Goal: Check status: Check status

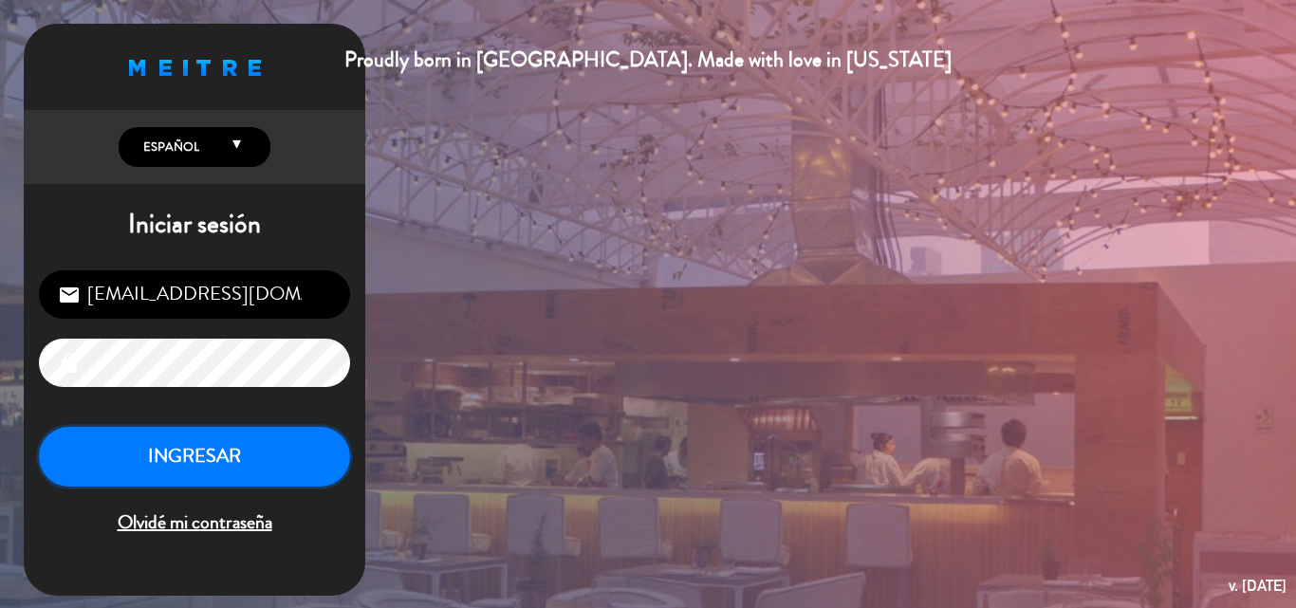
click at [246, 458] on button "INGRESAR" at bounding box center [194, 457] width 311 height 60
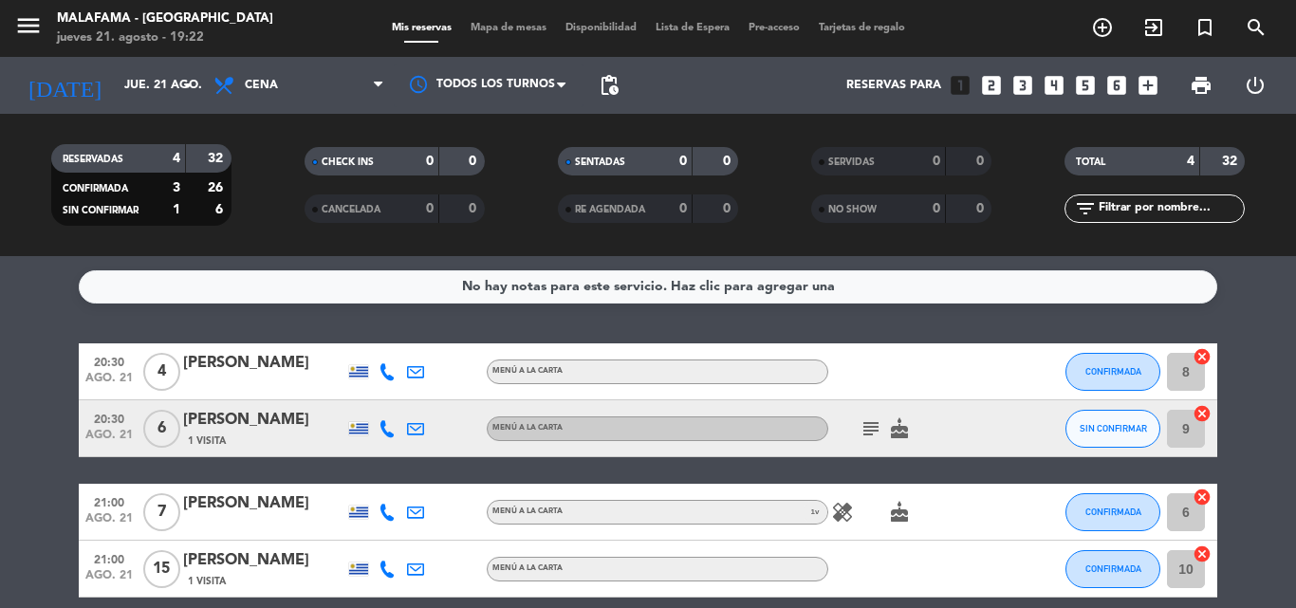
click at [874, 419] on icon "subject" at bounding box center [870, 428] width 23 height 23
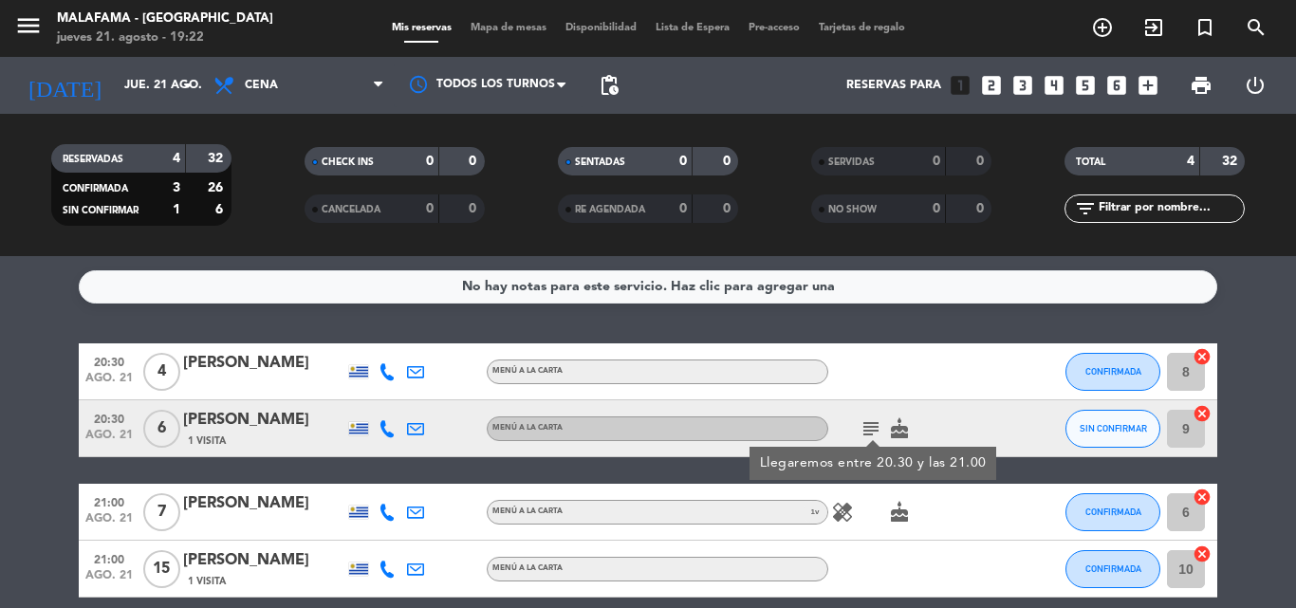
click at [873, 422] on icon "subject" at bounding box center [870, 428] width 23 height 23
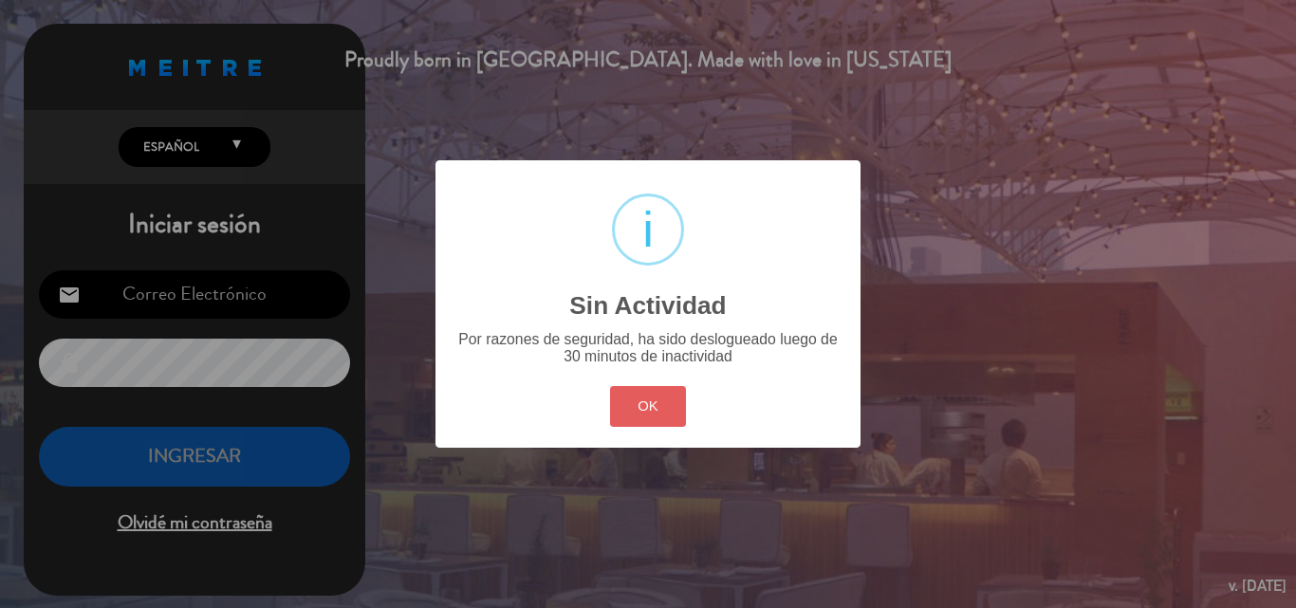
click at [658, 414] on button "OK" at bounding box center [648, 406] width 77 height 41
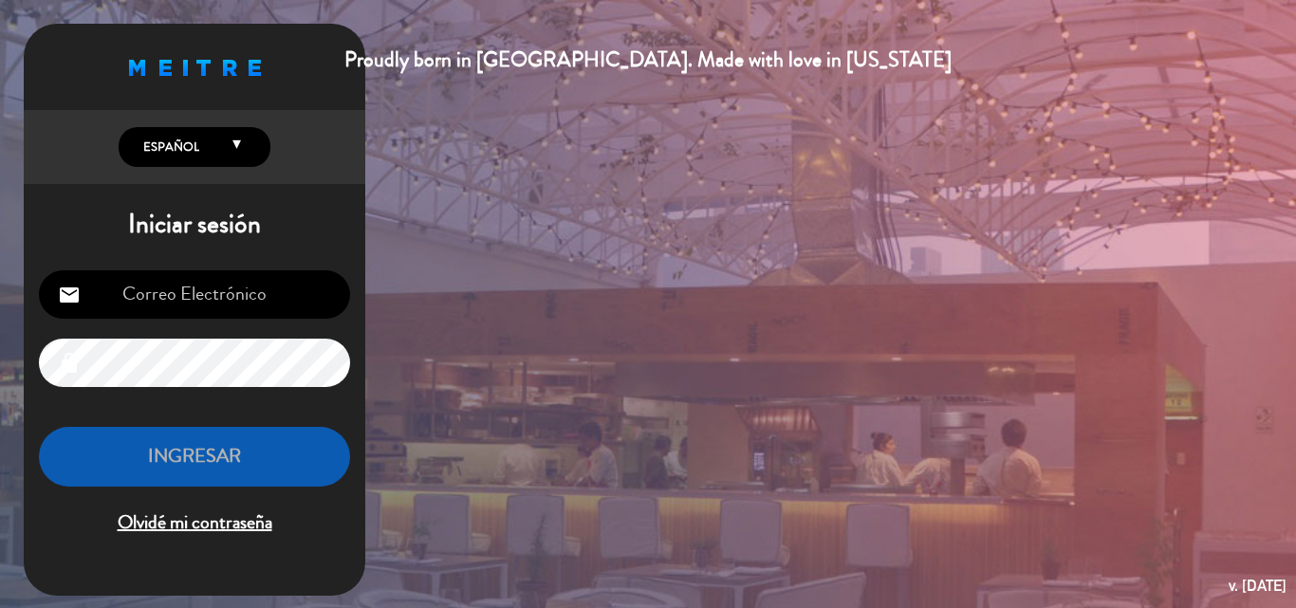
click at [276, 292] on input "email" at bounding box center [194, 294] width 311 height 48
type input "[EMAIL_ADDRESS][DOMAIN_NAME]"
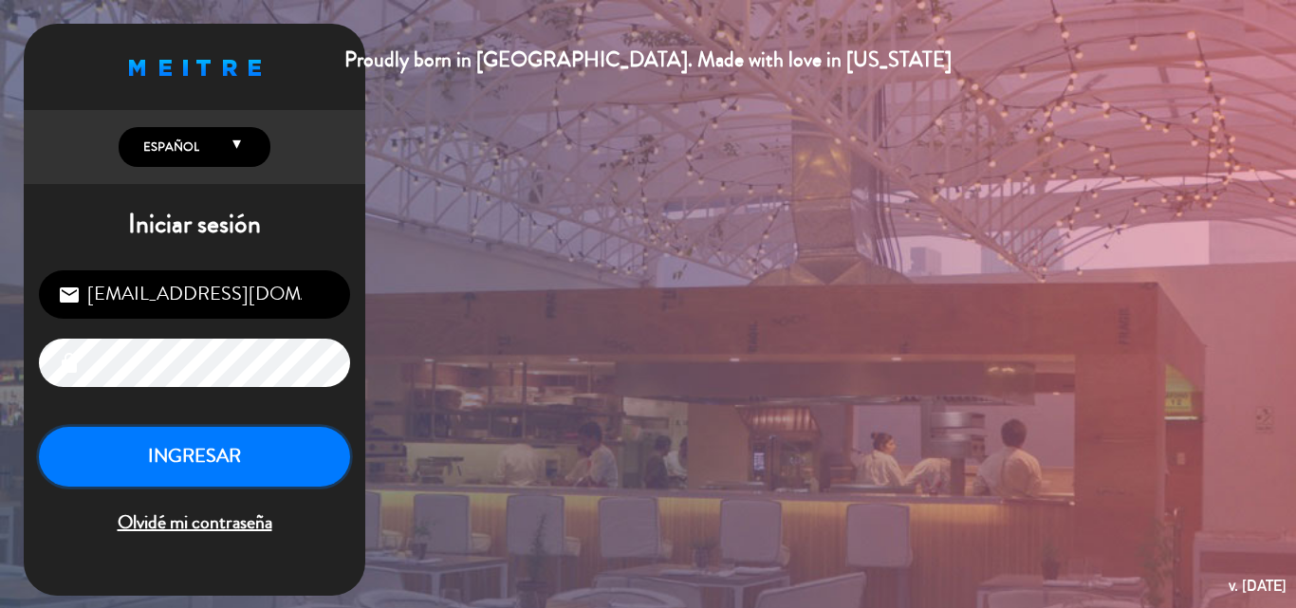
click at [302, 460] on button "INGRESAR" at bounding box center [194, 457] width 311 height 60
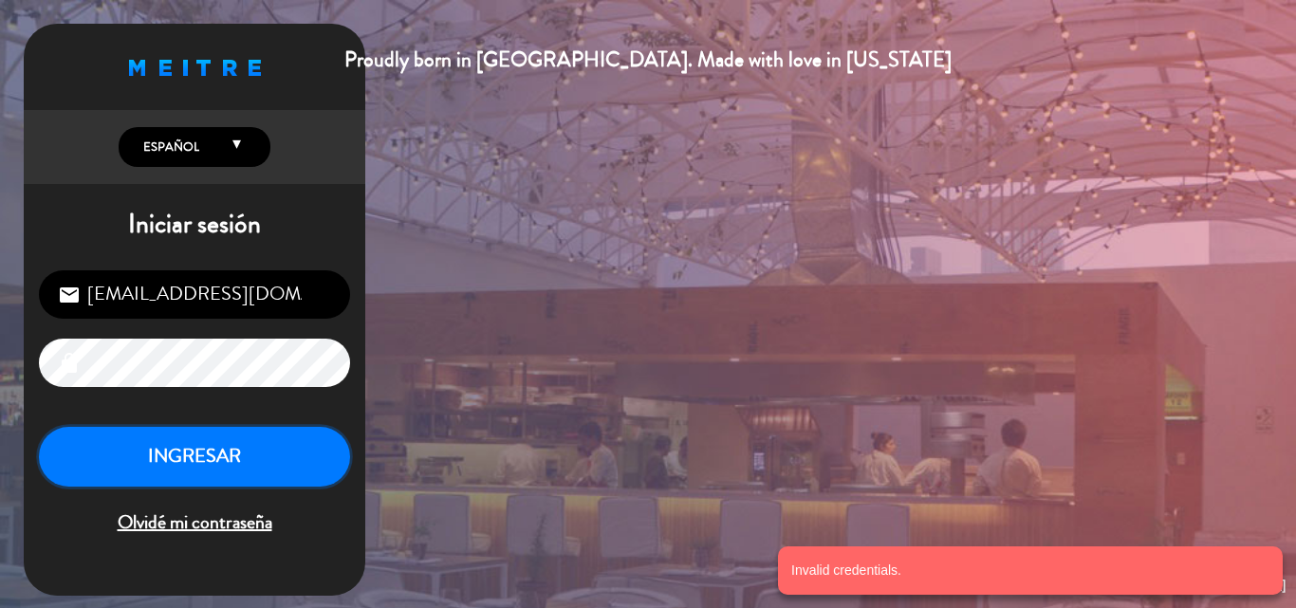
click at [258, 453] on button "INGRESAR" at bounding box center [194, 457] width 311 height 60
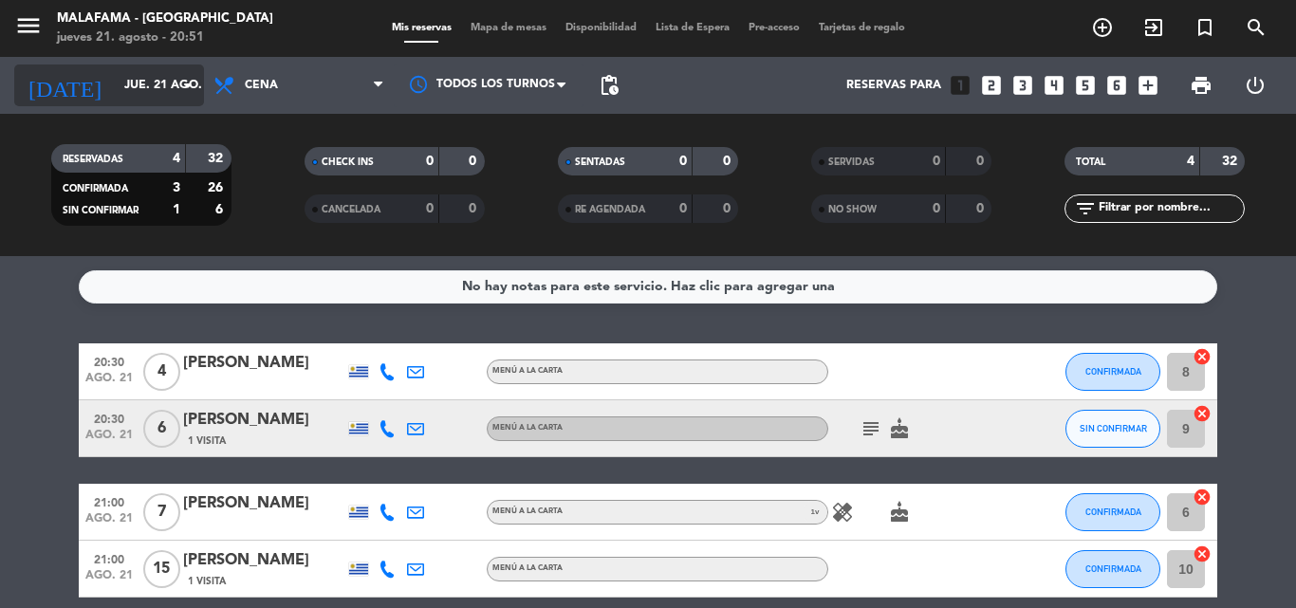
click at [160, 79] on input "jue. 21 ago." at bounding box center [195, 85] width 160 height 32
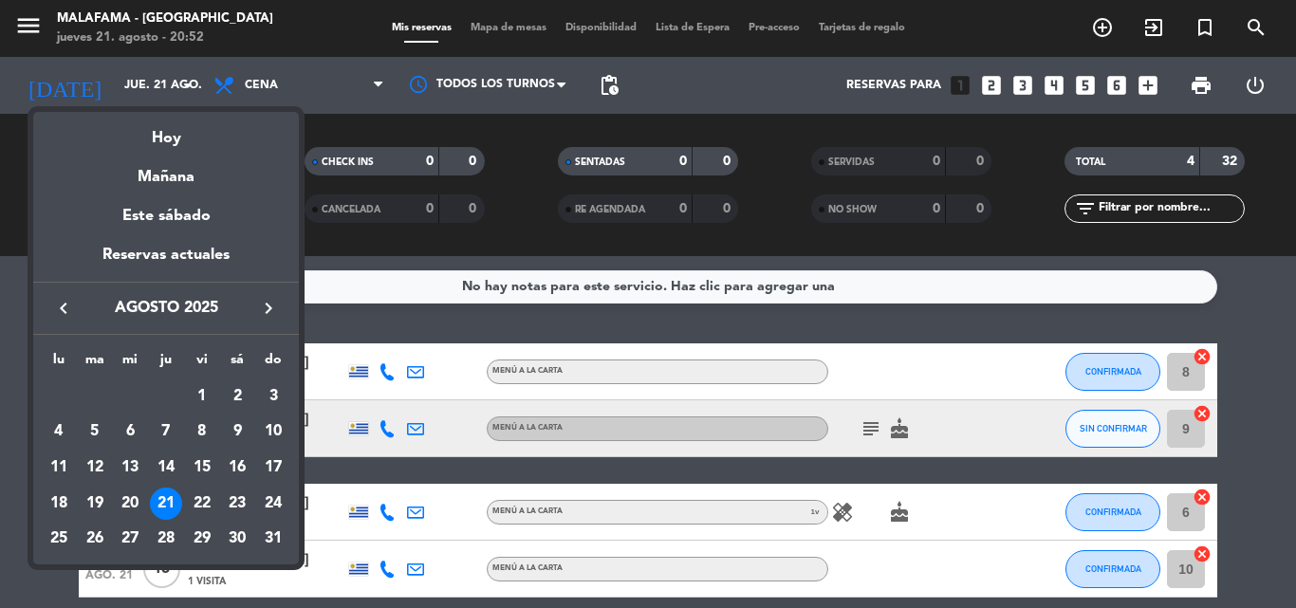
click at [267, 502] on div "24" at bounding box center [273, 504] width 32 height 32
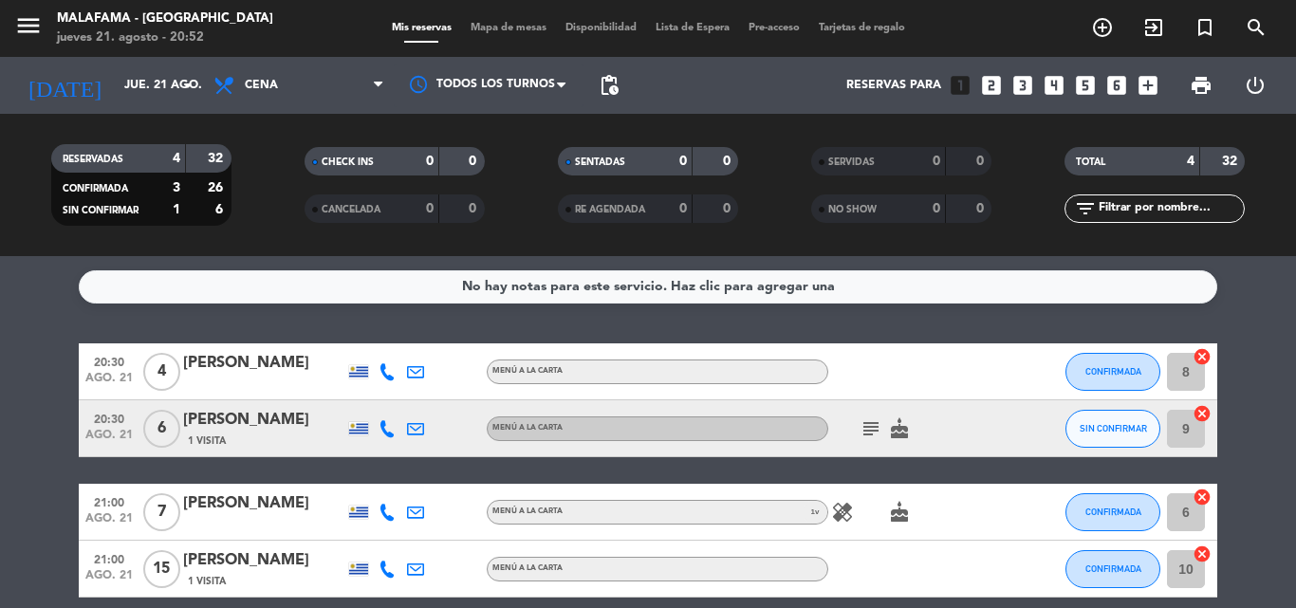
type input "dom. 24 ago."
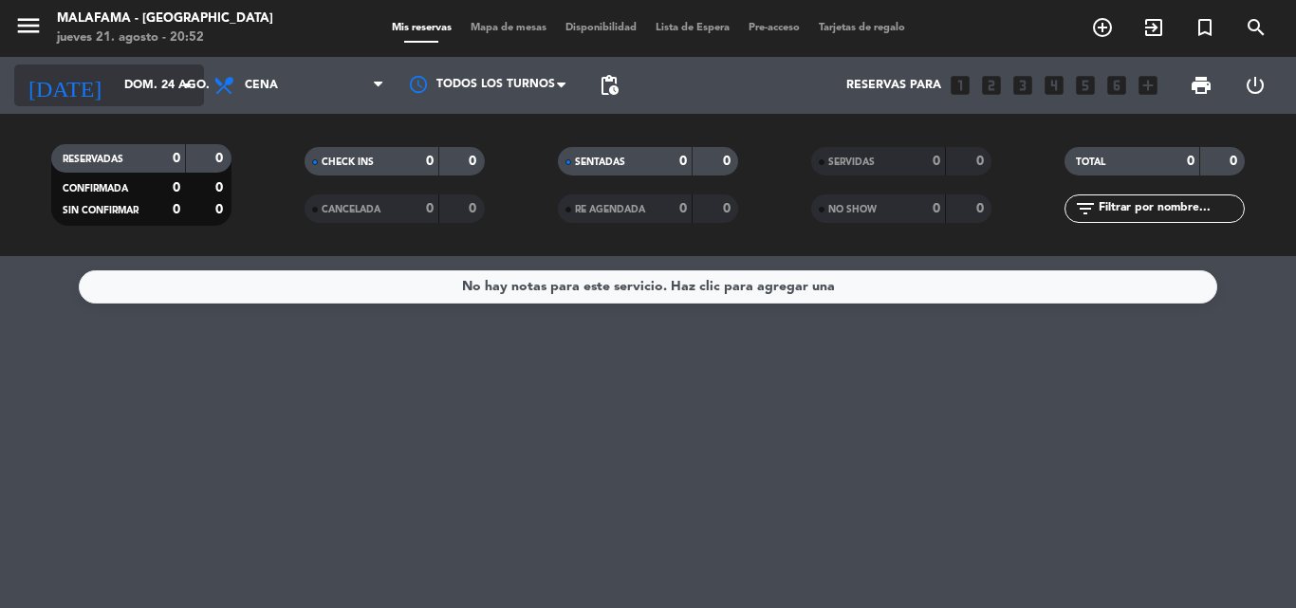
click at [57, 83] on icon "[DATE]" at bounding box center [64, 86] width 101 height 42
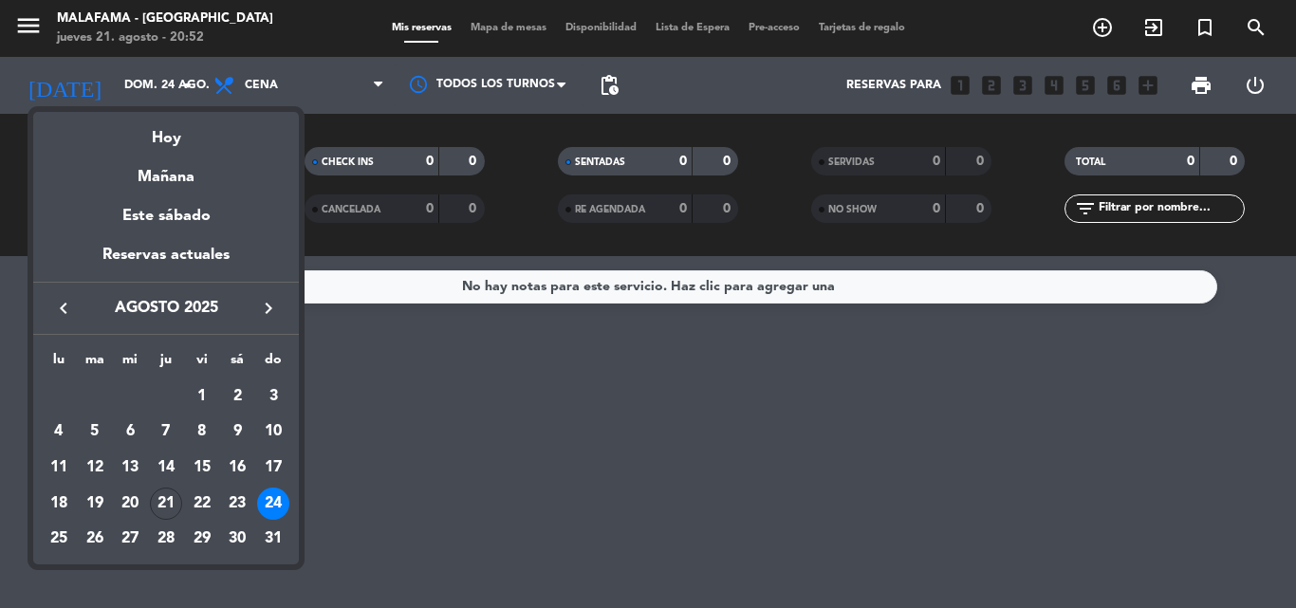
click at [38, 28] on div at bounding box center [648, 304] width 1296 height 608
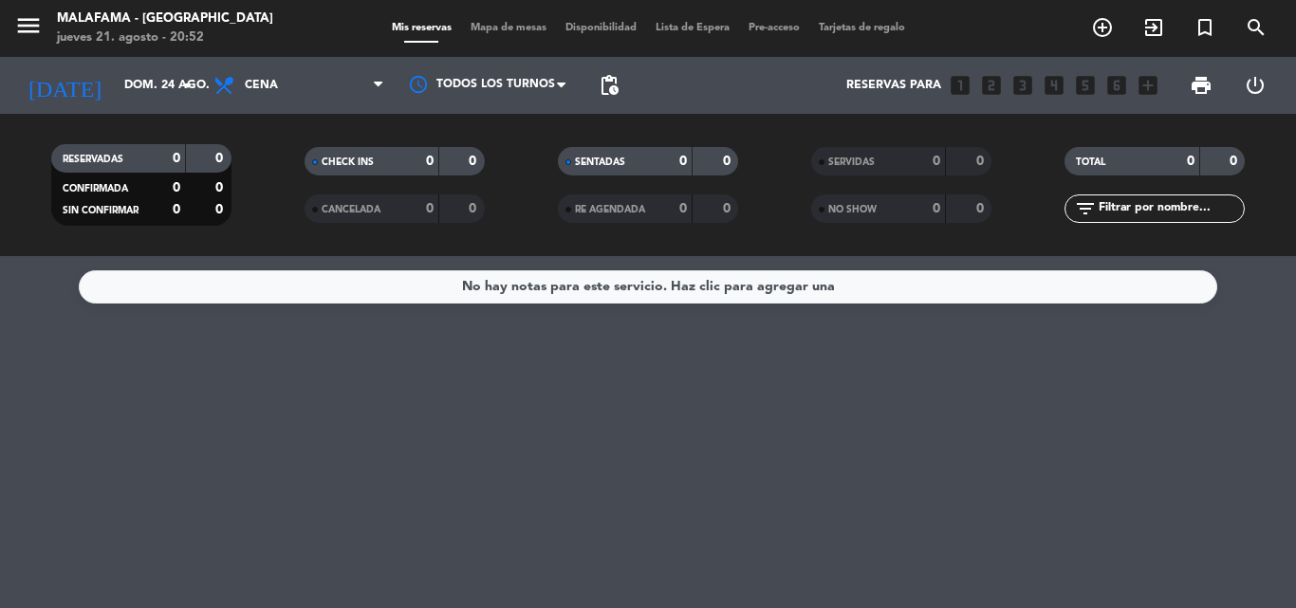
click at [42, 26] on icon "menu" at bounding box center [28, 25] width 28 height 28
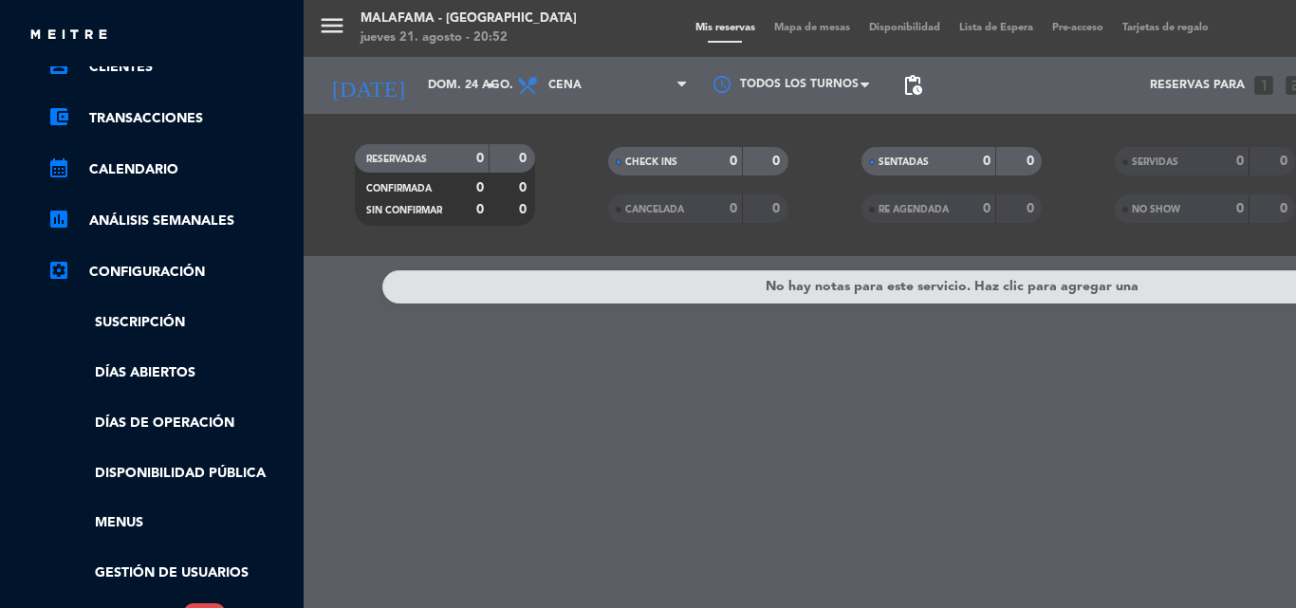
scroll to position [190, 0]
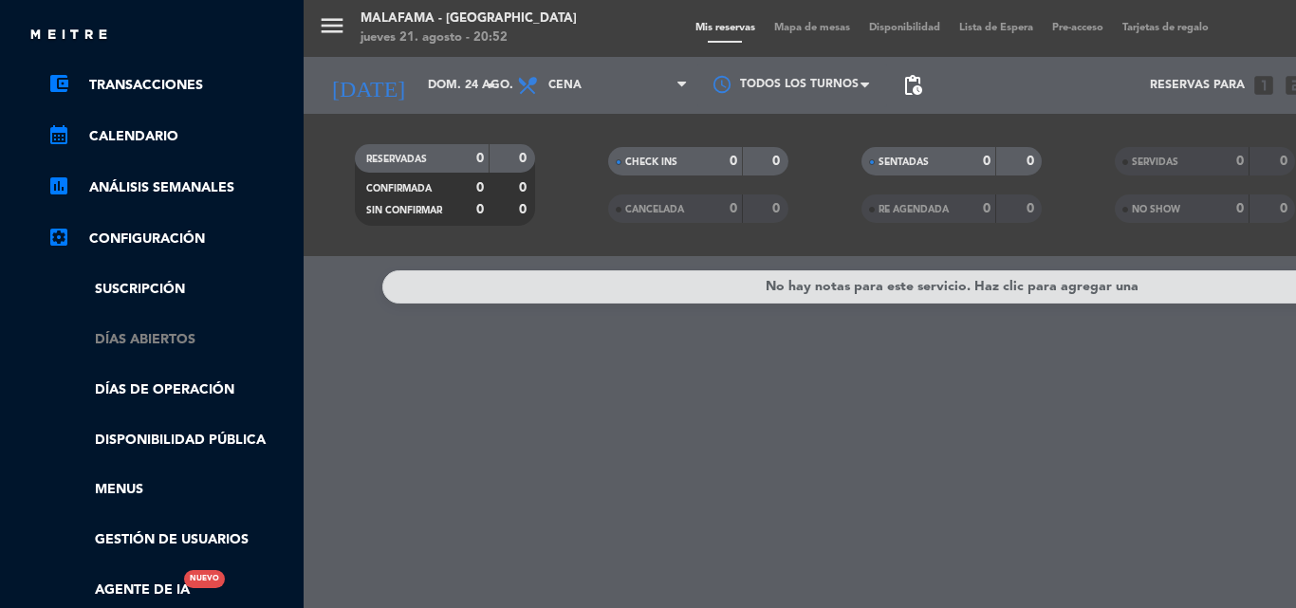
click at [187, 338] on link "Días abiertos" at bounding box center [170, 340] width 247 height 22
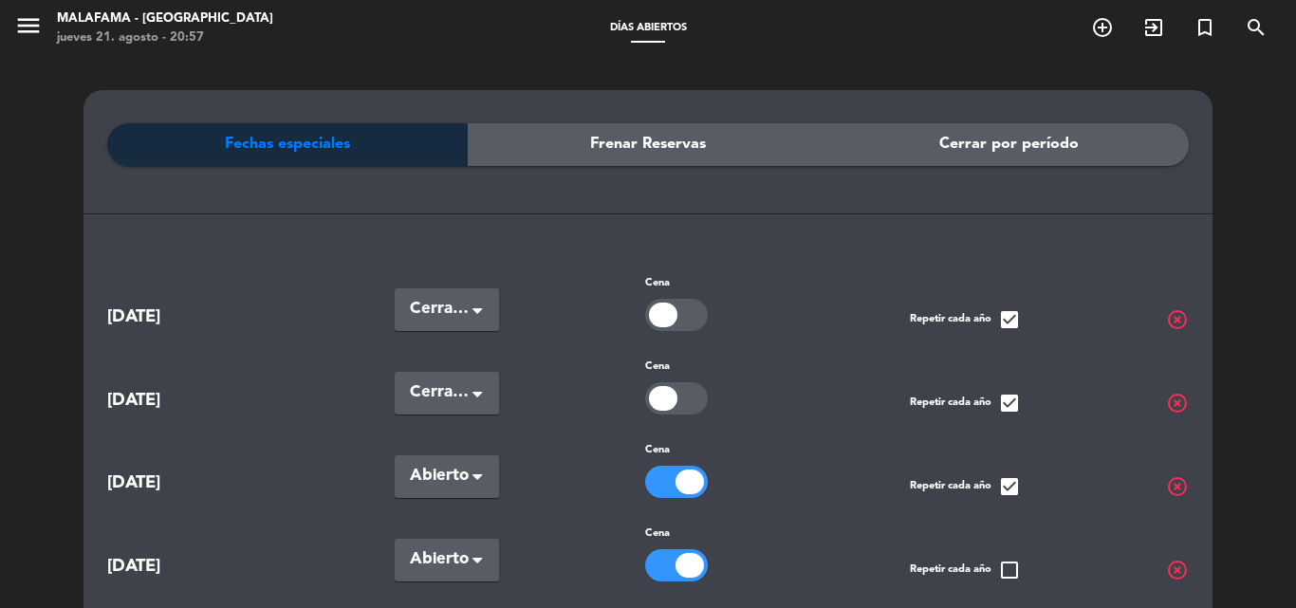
click at [1248, 135] on div "Fechas especiales Frenar Reservas Cerrar por período [DATE] Seleccionar × Cerra…" at bounding box center [648, 601] width 1296 height 1089
click at [480, 42] on div "menu Malafama - [GEOGRAPHIC_DATA] [DATE] 21. agosto - 20:57 Días abiertos add_c…" at bounding box center [648, 28] width 1296 height 57
click at [26, 17] on icon "menu" at bounding box center [28, 25] width 28 height 28
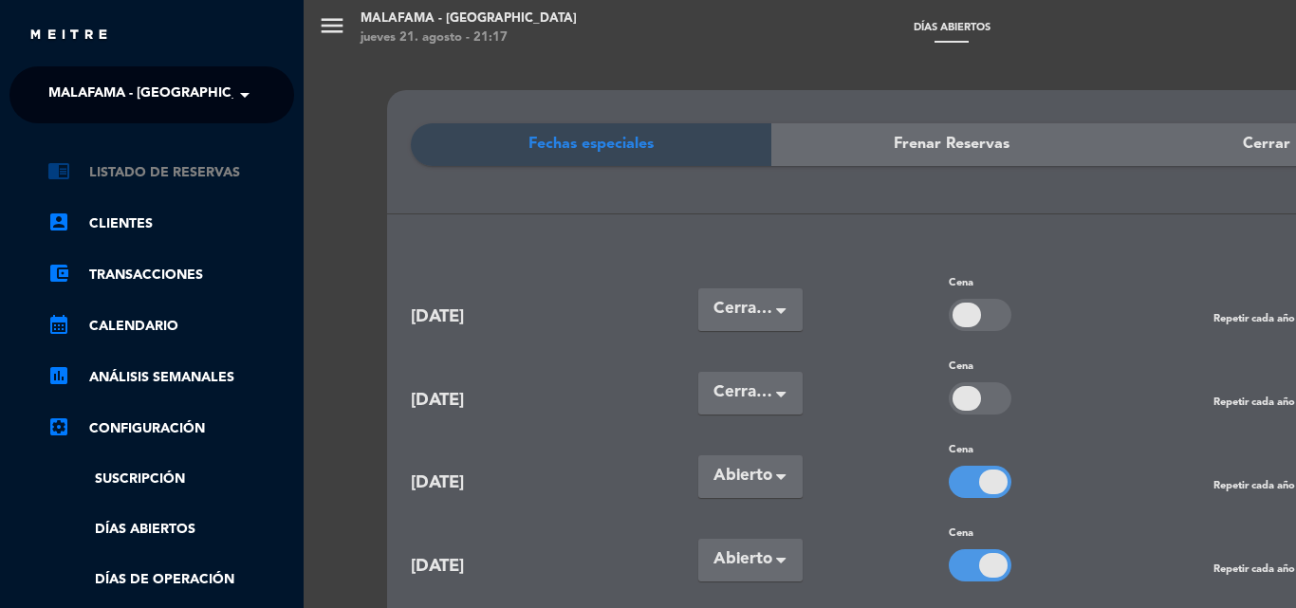
click at [168, 169] on link "chrome_reader_mode Listado de Reservas" at bounding box center [170, 172] width 247 height 23
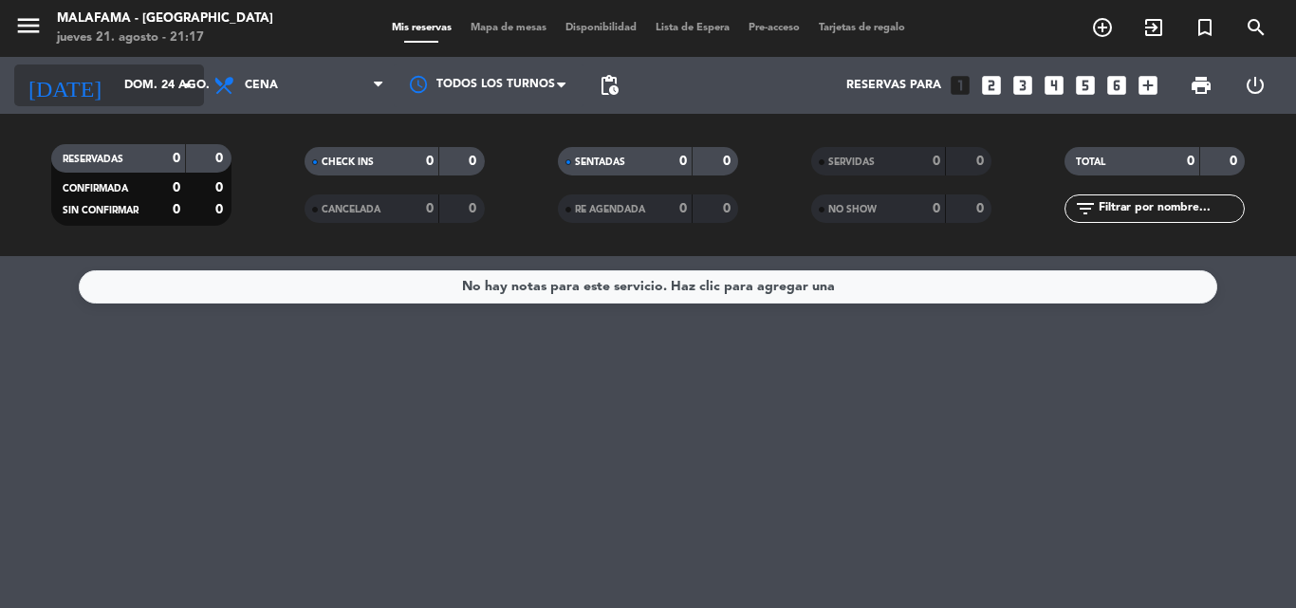
click at [192, 82] on icon "arrow_drop_down" at bounding box center [187, 85] width 23 height 23
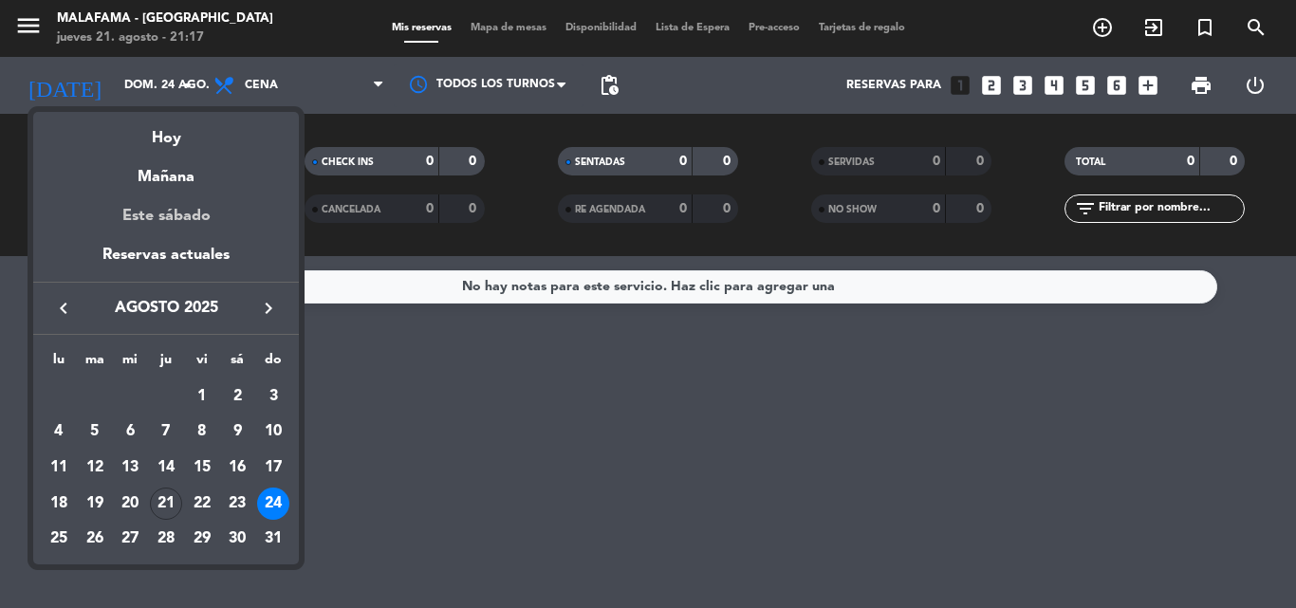
click at [196, 209] on div "Este sábado" at bounding box center [166, 216] width 266 height 53
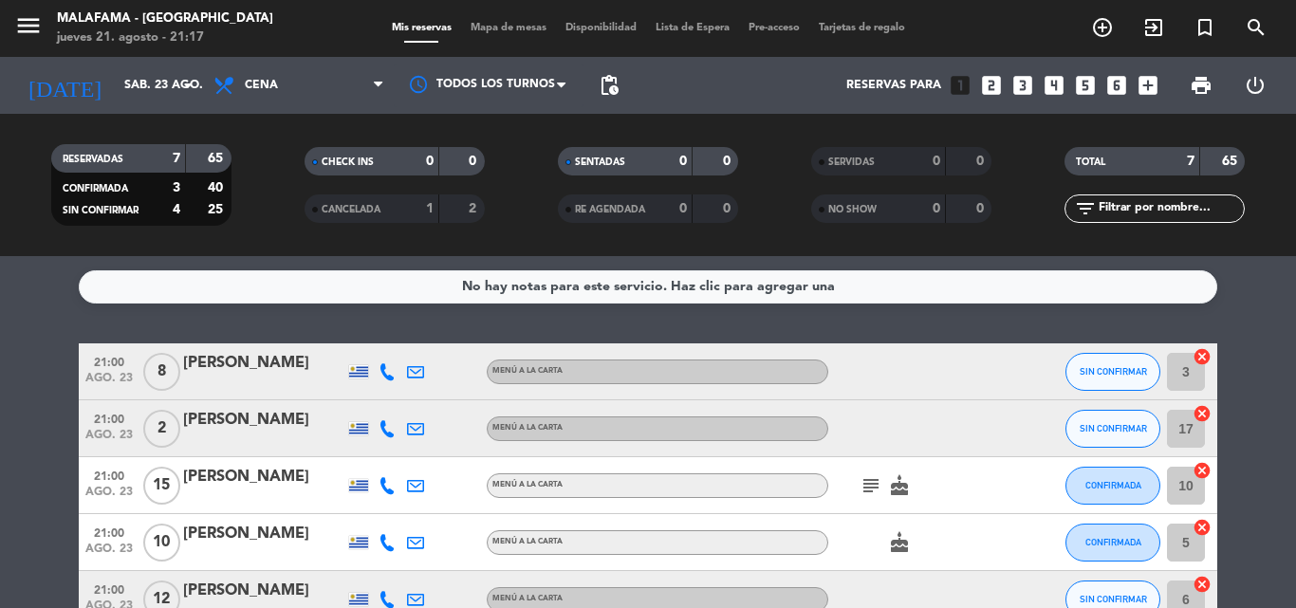
click at [870, 483] on icon "subject" at bounding box center [870, 485] width 23 height 23
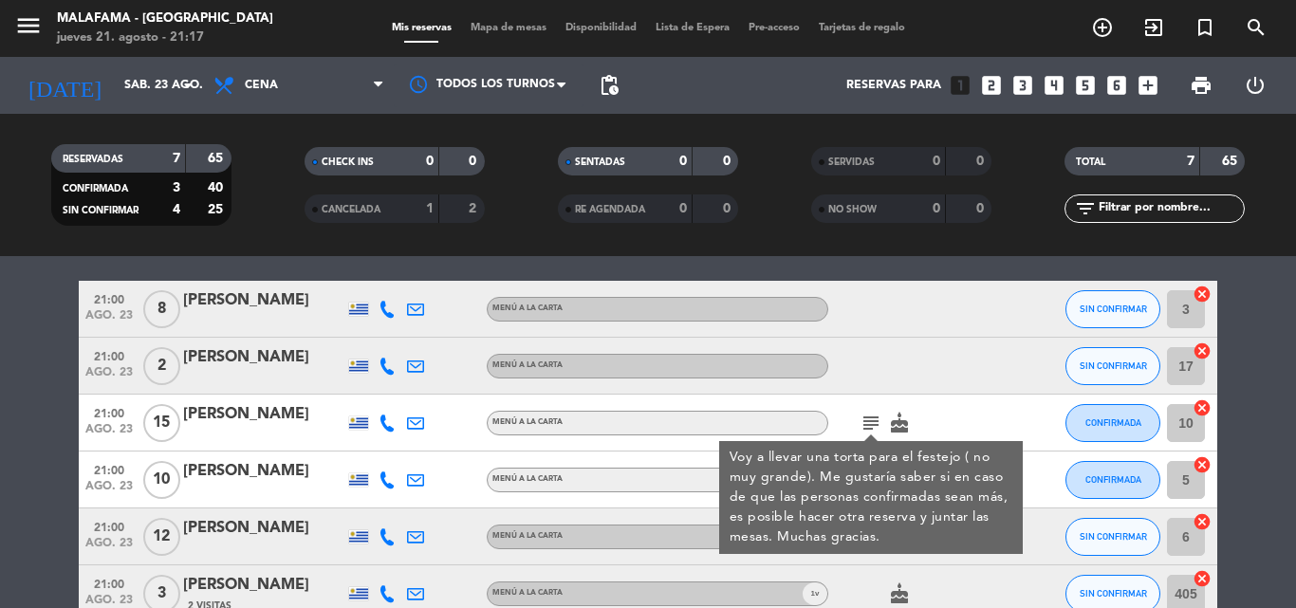
scroll to position [95, 0]
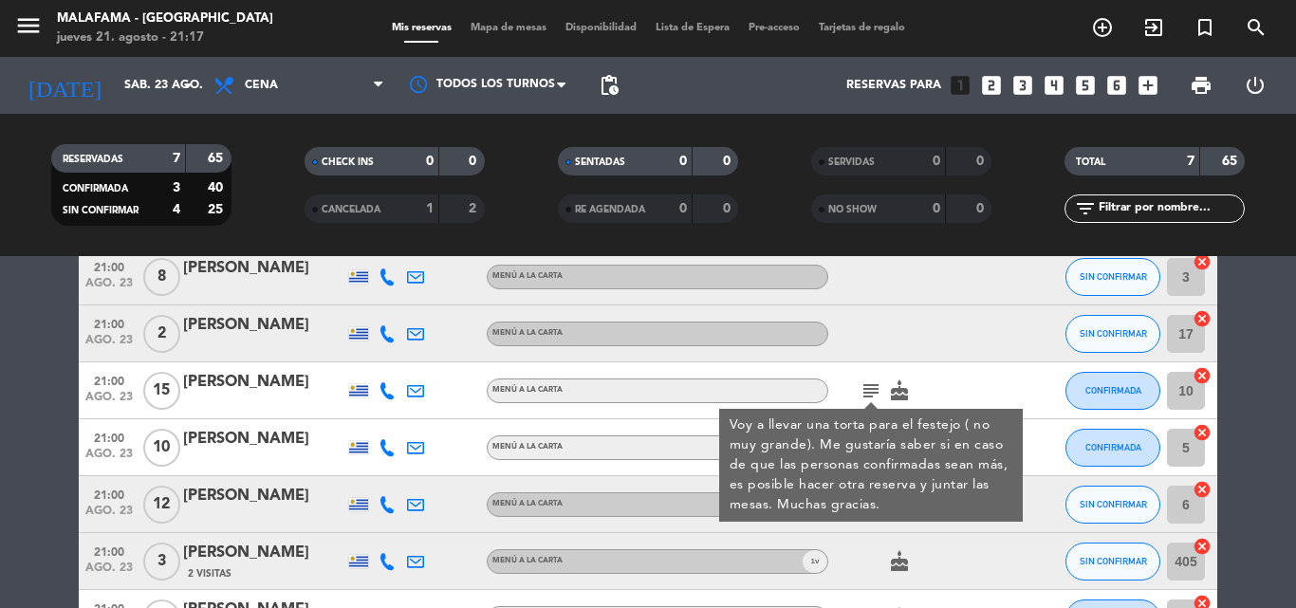
click at [964, 384] on div "subject Voy a llevar una torta para el festejo ( no muy grande). Me gustaría sa…" at bounding box center [913, 390] width 171 height 56
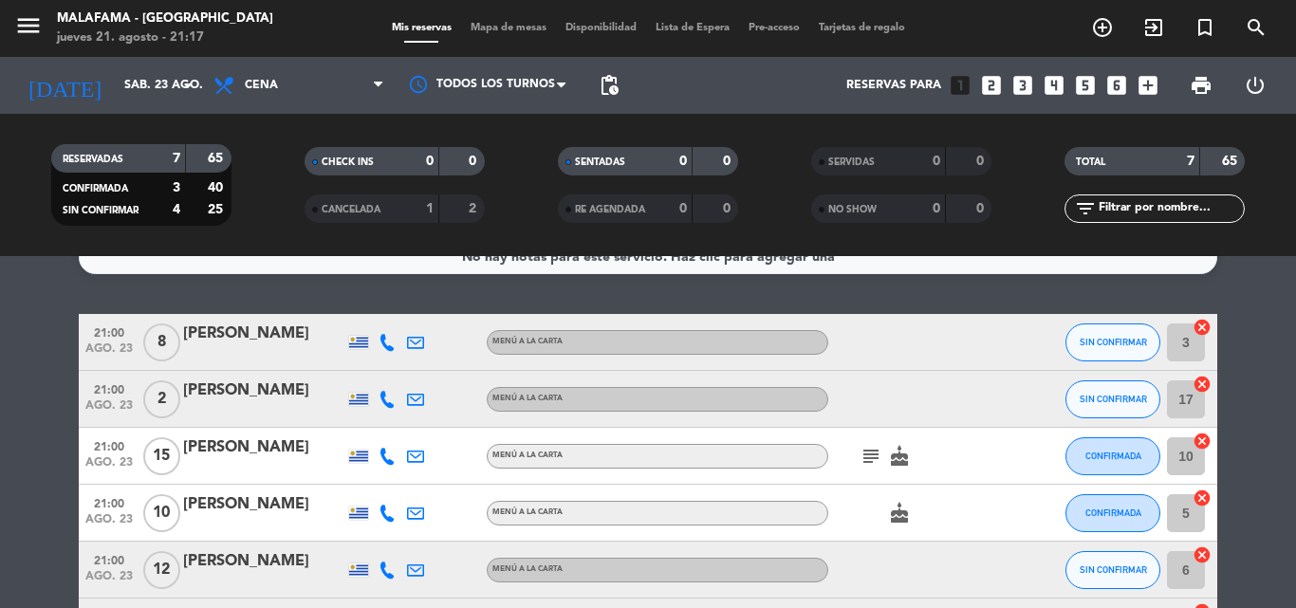
scroll to position [0, 0]
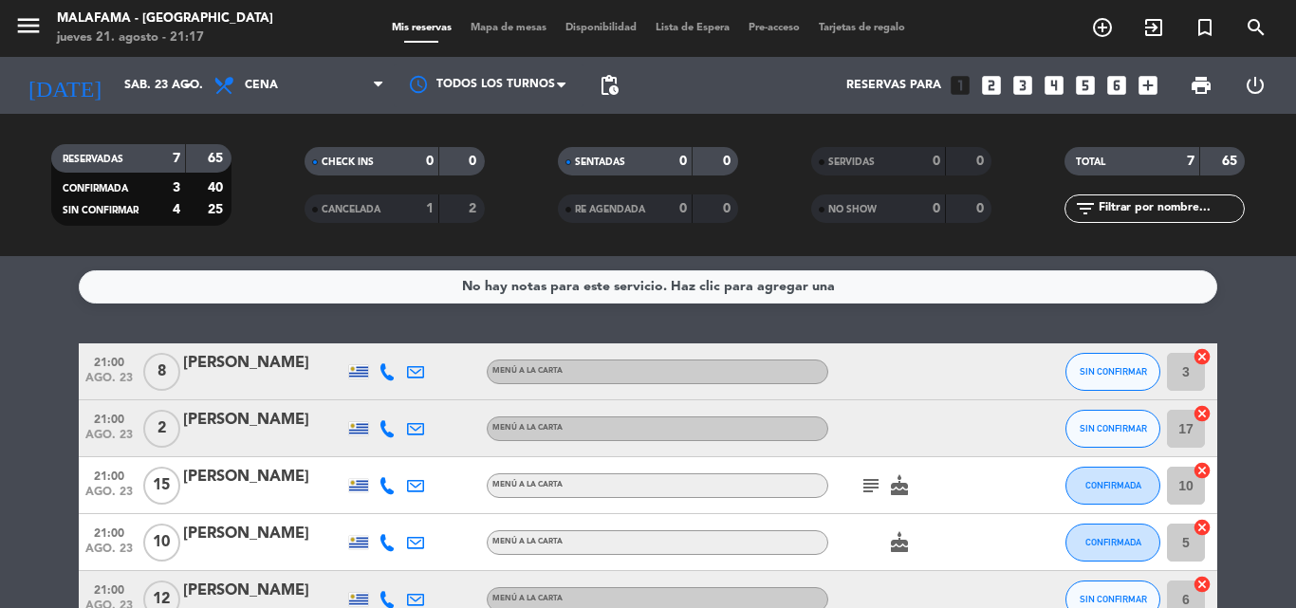
click at [386, 489] on icon at bounding box center [386, 485] width 17 height 17
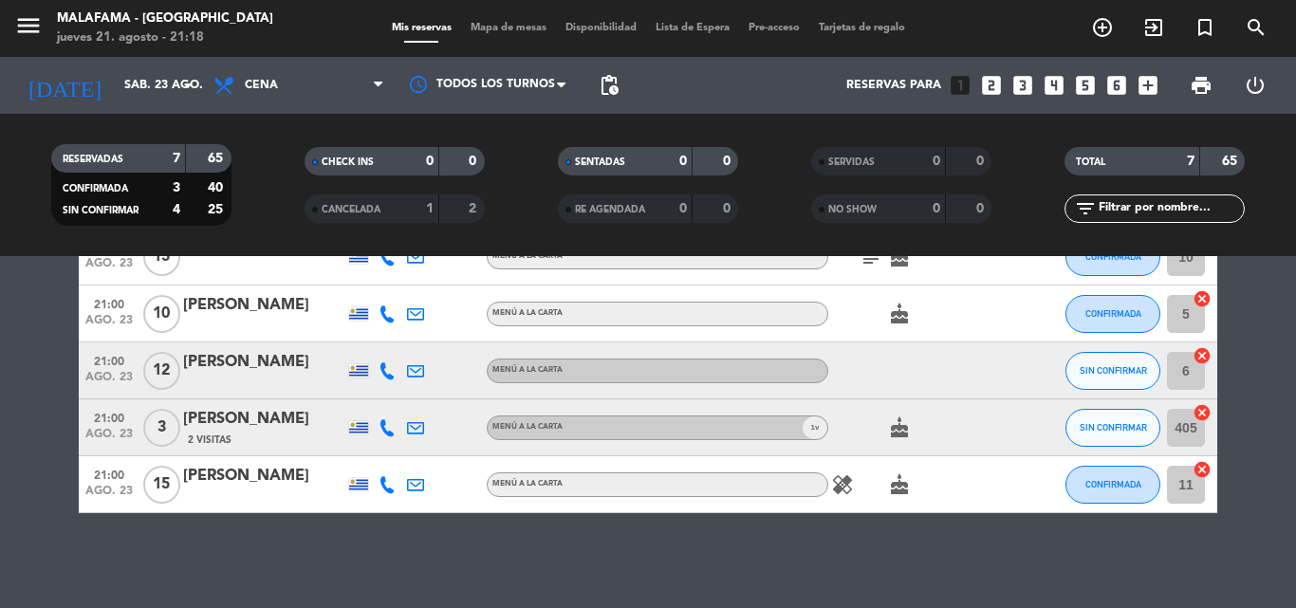
scroll to position [134, 0]
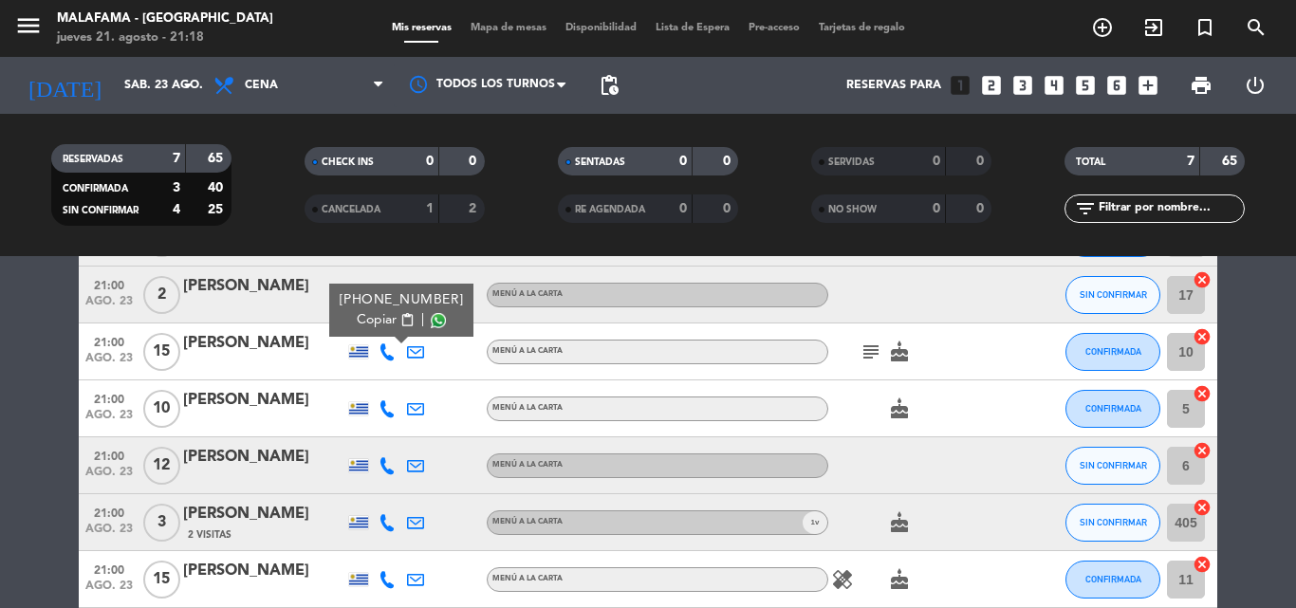
click at [870, 351] on icon "subject" at bounding box center [870, 352] width 23 height 23
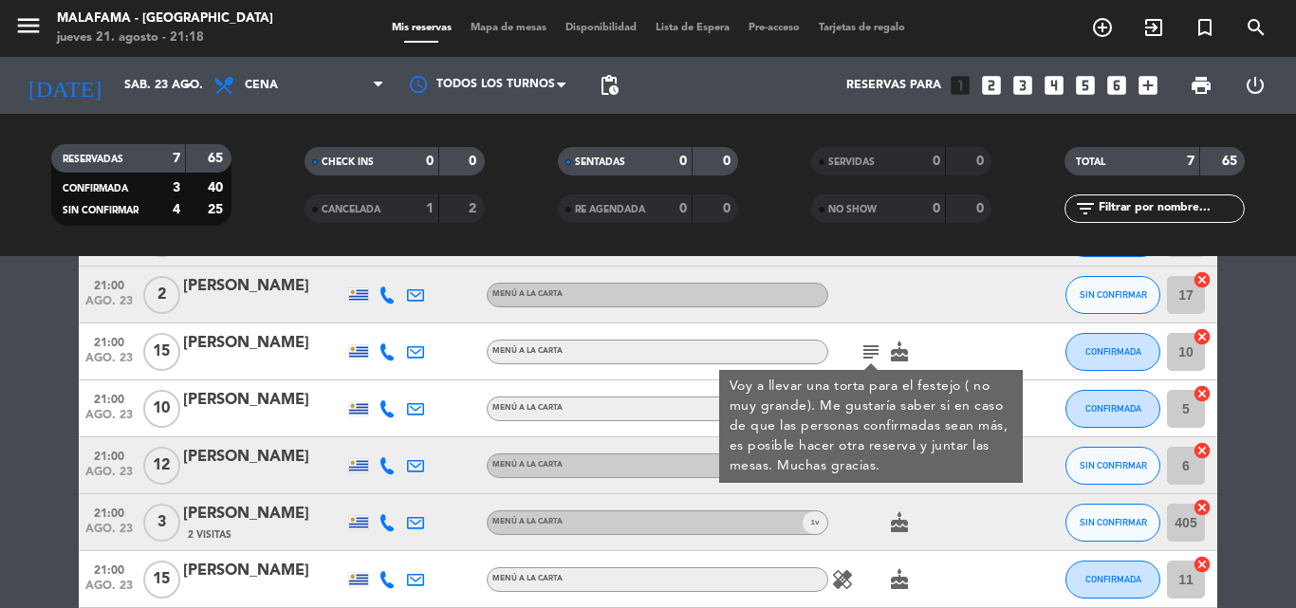
click at [384, 355] on icon at bounding box center [386, 351] width 17 height 17
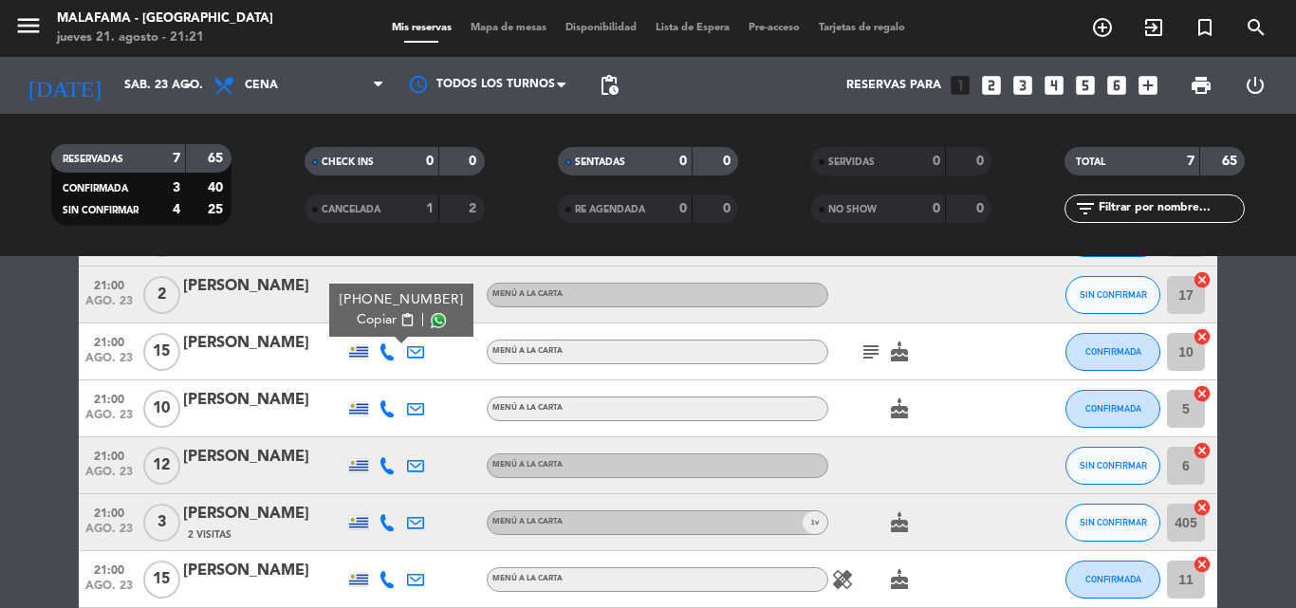
click at [957, 342] on div "subject cake" at bounding box center [913, 351] width 171 height 56
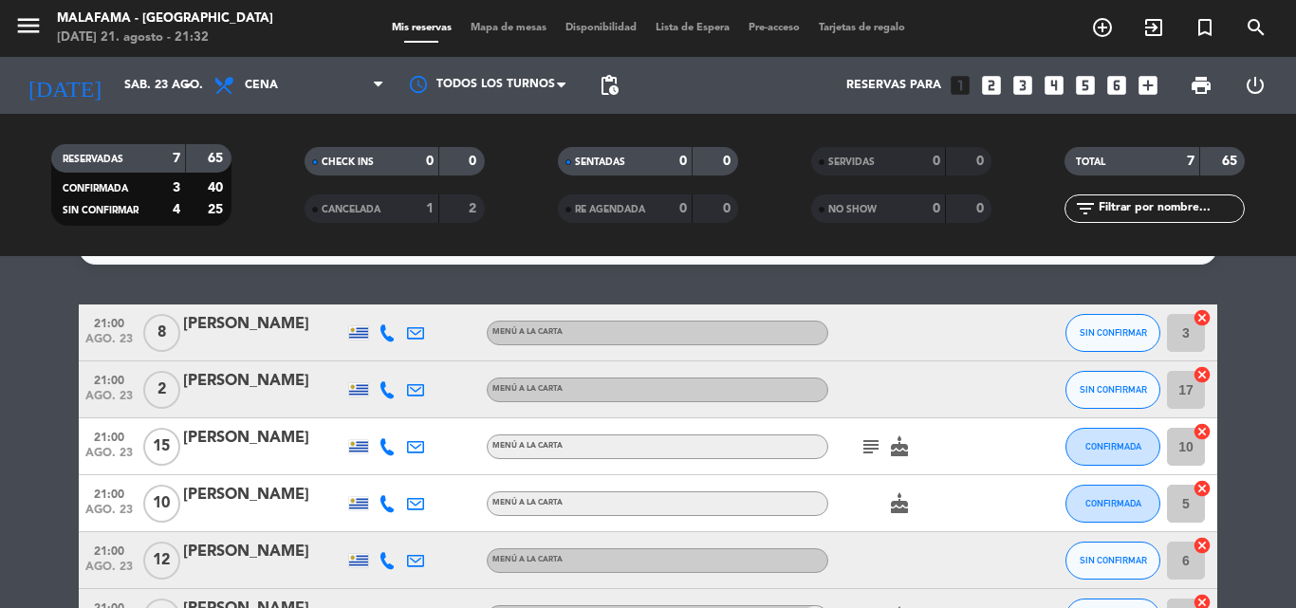
scroll to position [0, 0]
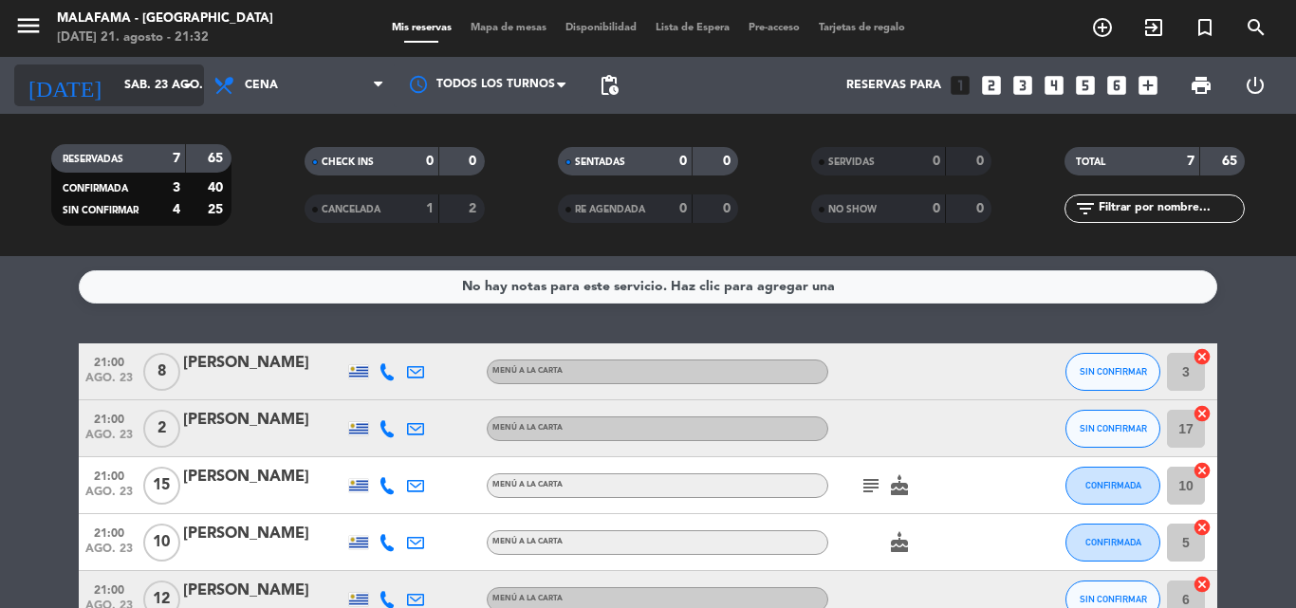
click at [177, 78] on icon "arrow_drop_down" at bounding box center [187, 85] width 23 height 23
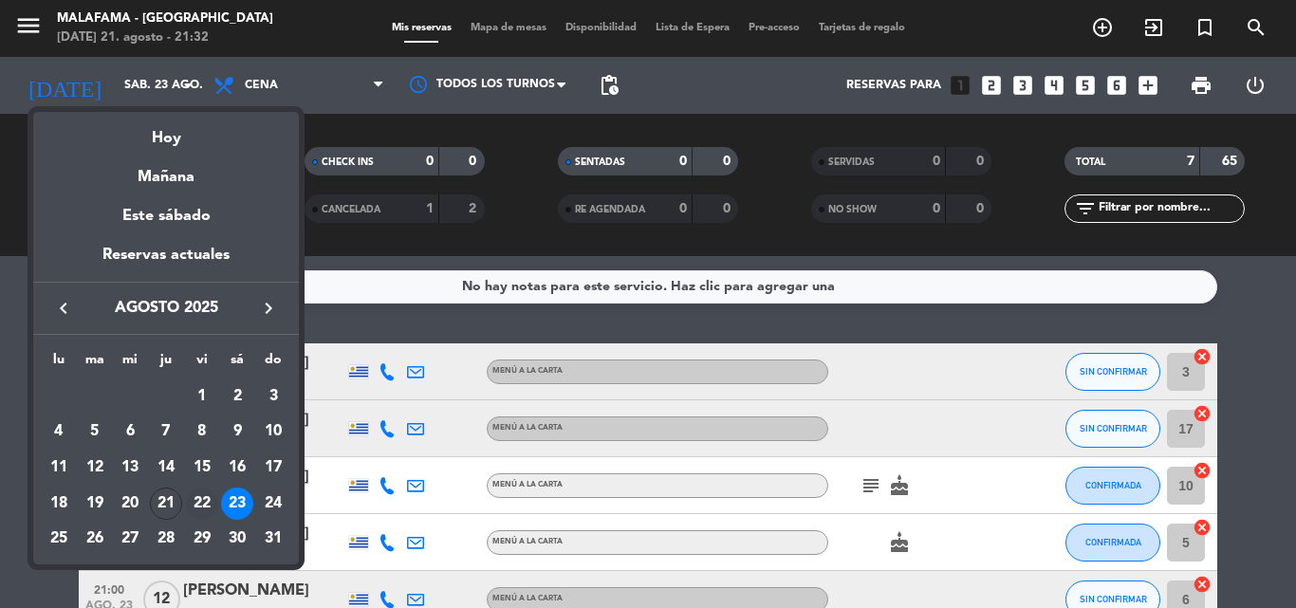
click at [204, 501] on div "22" at bounding box center [202, 504] width 32 height 32
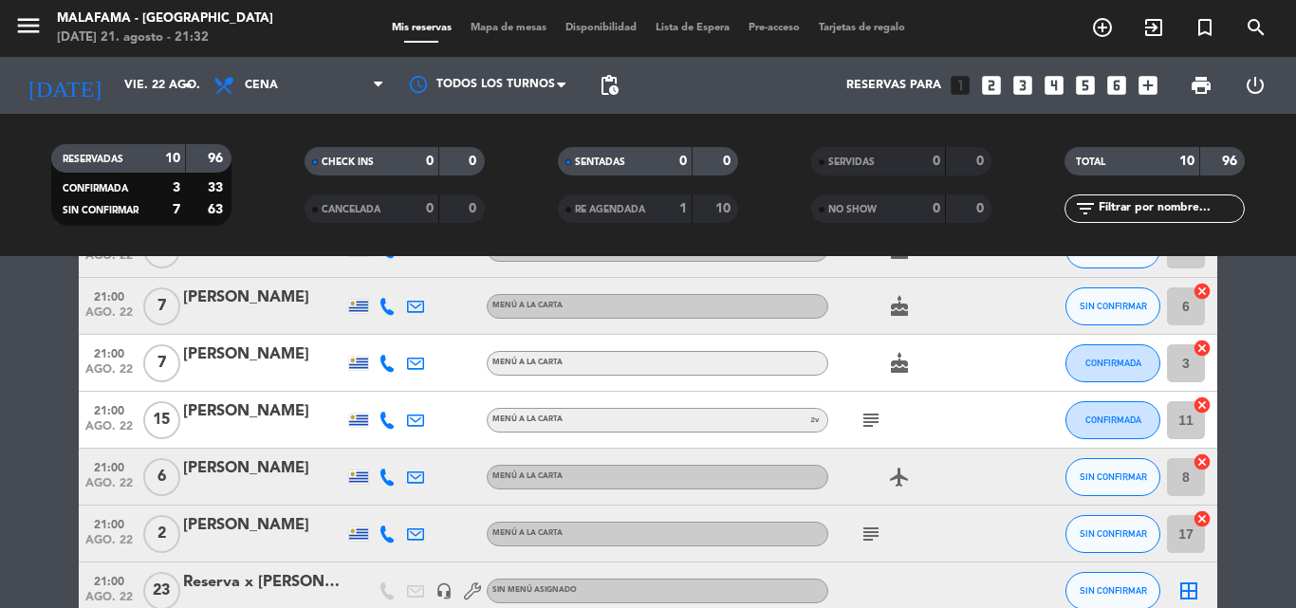
scroll to position [379, 0]
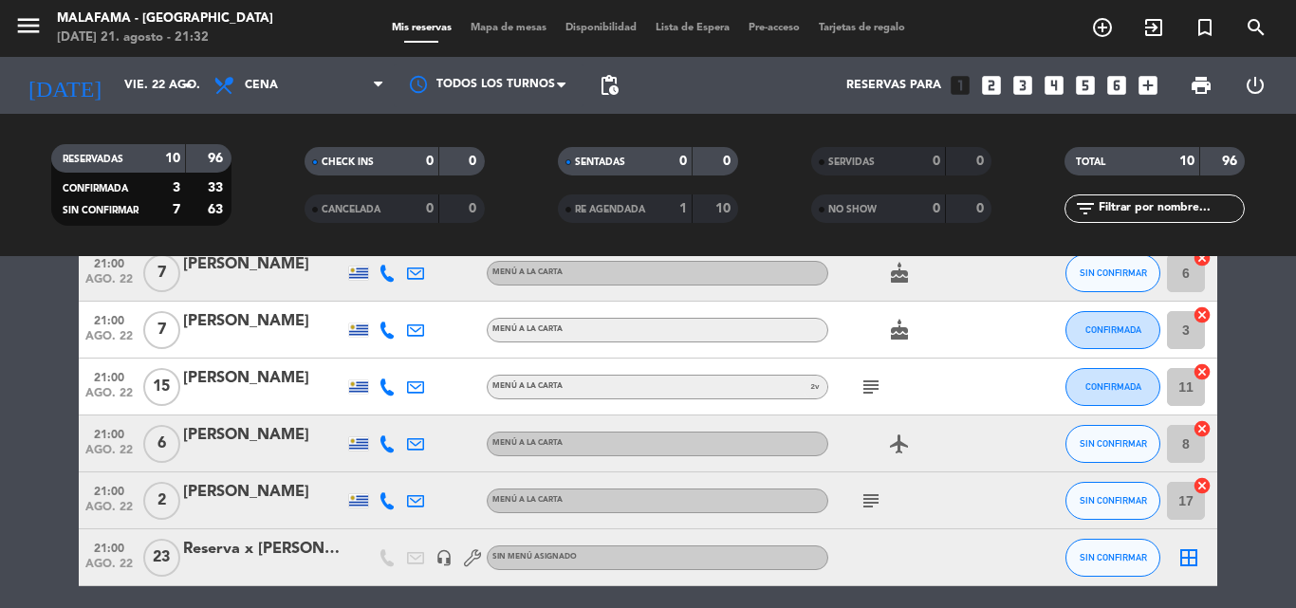
click at [876, 389] on icon "subject" at bounding box center [870, 387] width 23 height 23
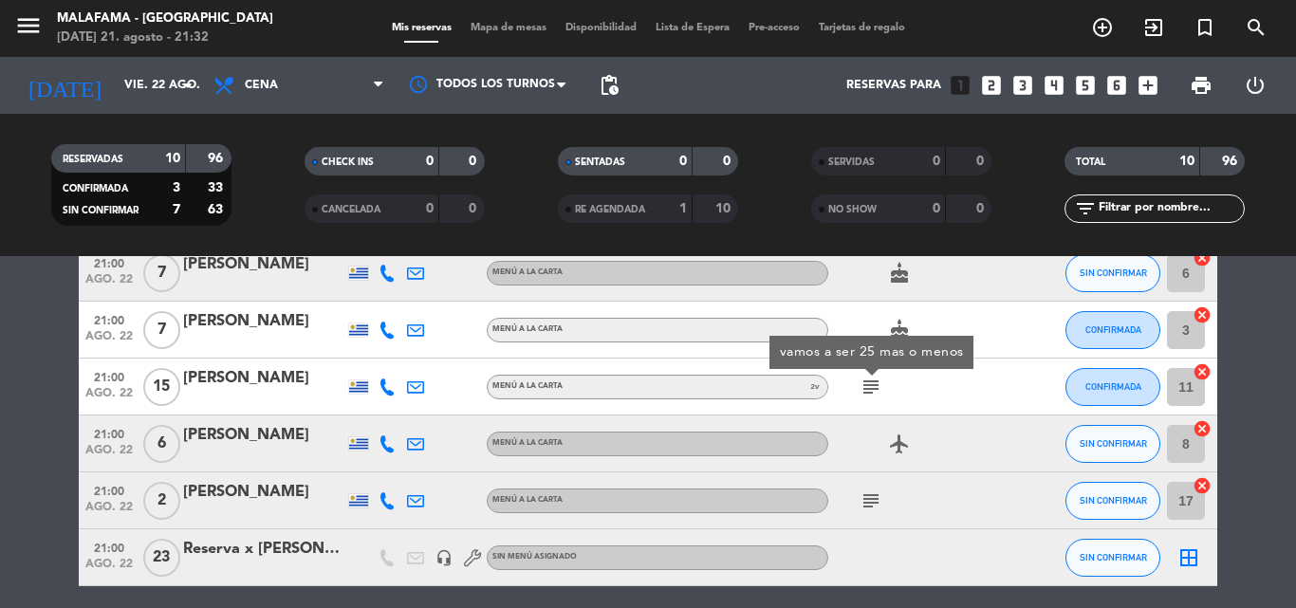
click at [875, 499] on icon "subject" at bounding box center [870, 500] width 23 height 23
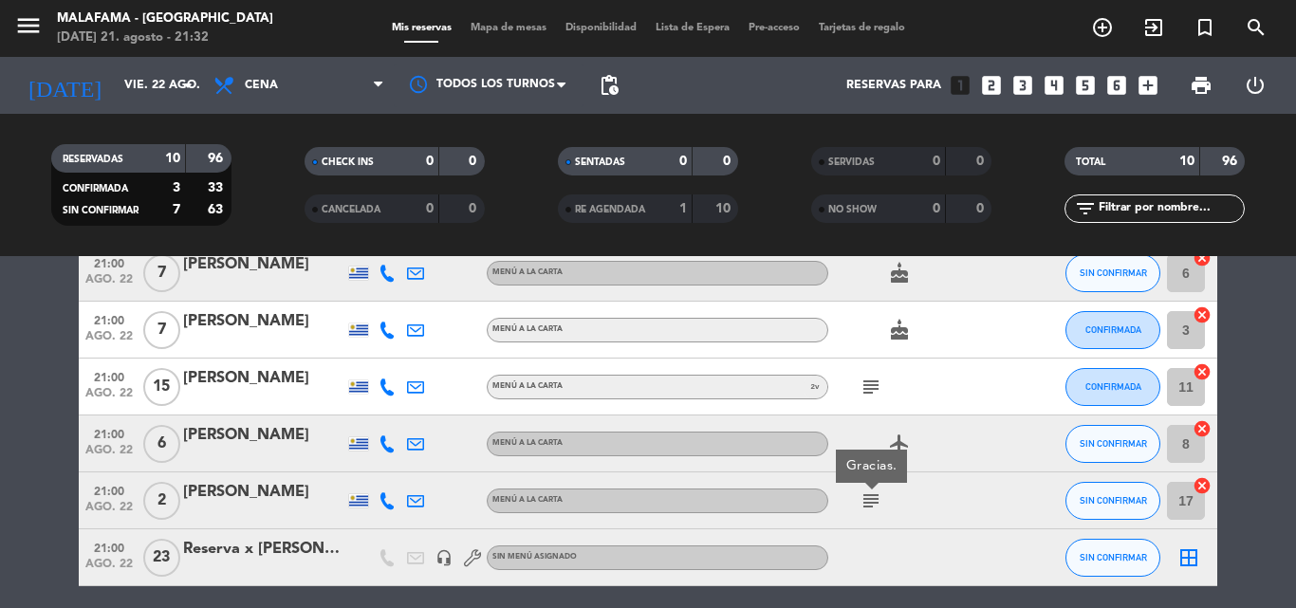
click at [875, 496] on icon "subject" at bounding box center [870, 500] width 23 height 23
click at [382, 388] on icon at bounding box center [386, 386] width 17 height 17
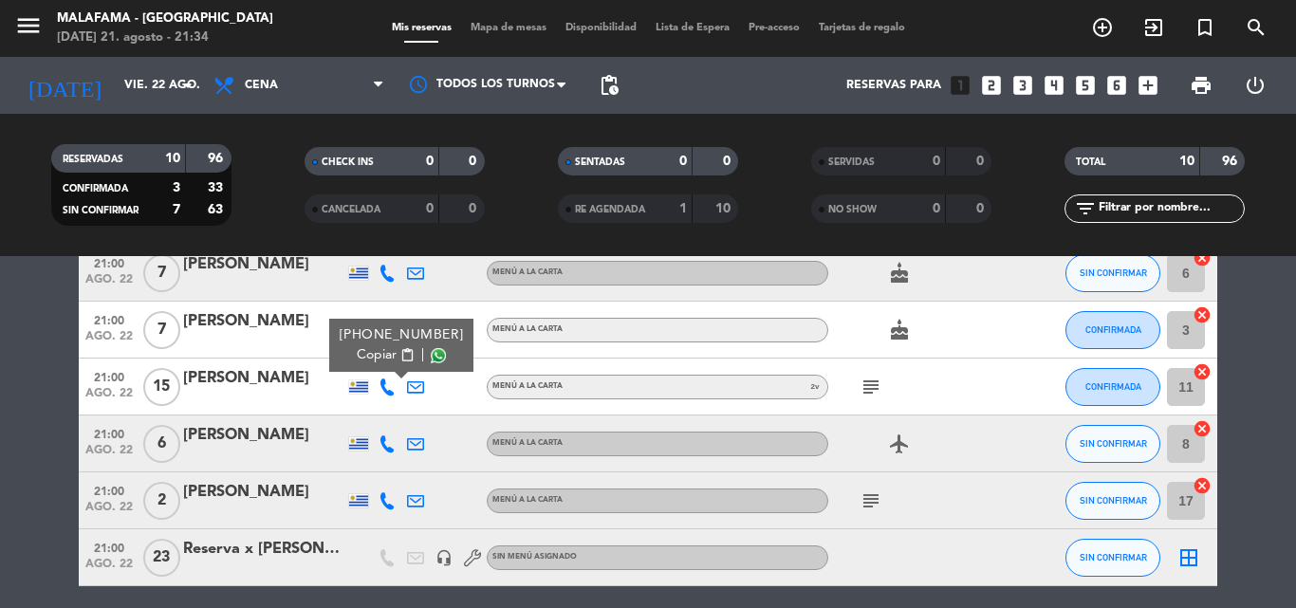
click at [869, 390] on icon "subject" at bounding box center [870, 387] width 23 height 23
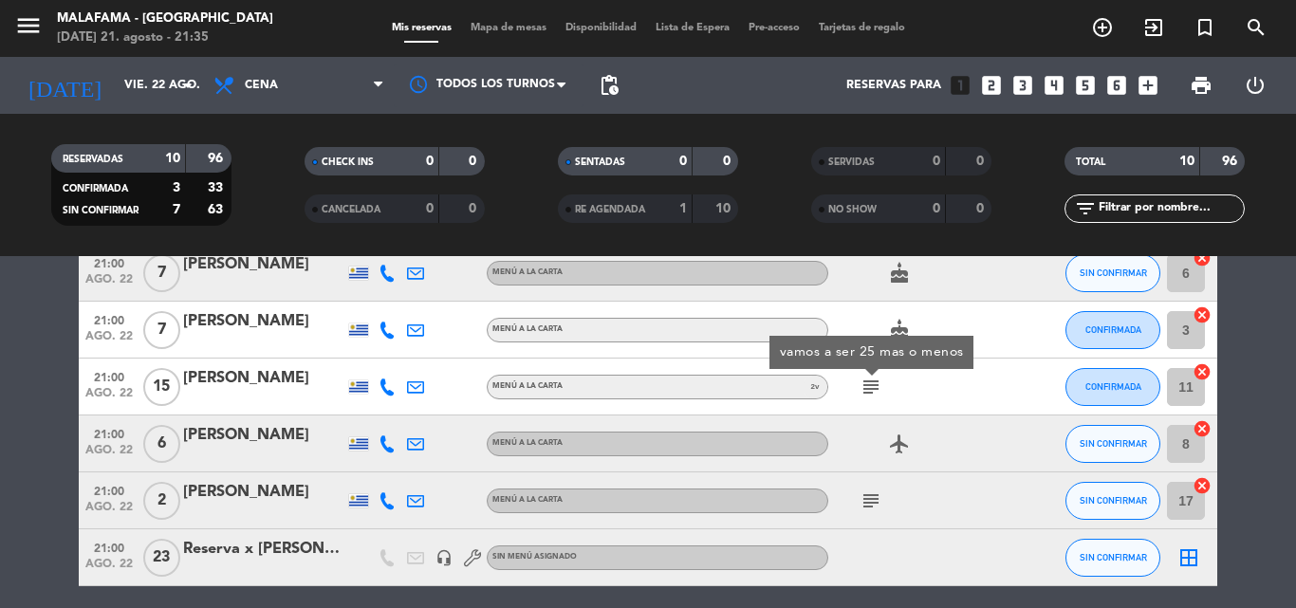
click at [980, 392] on div "subject vamos a ser 25 mas o menos" at bounding box center [913, 387] width 171 height 56
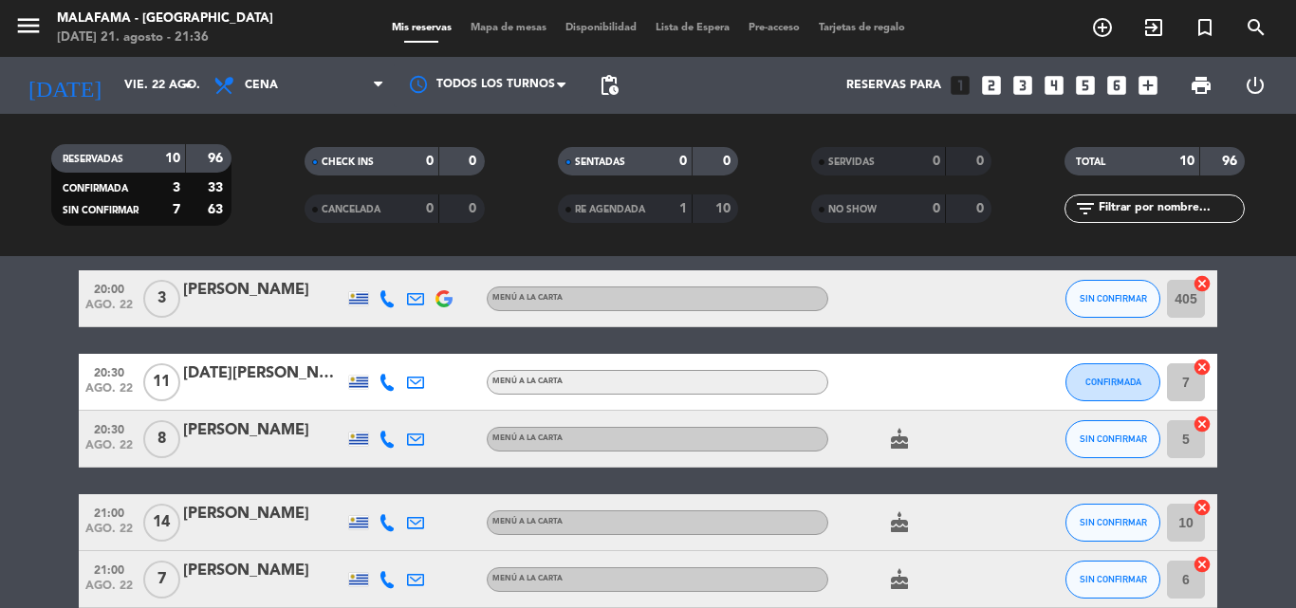
scroll to position [0, 0]
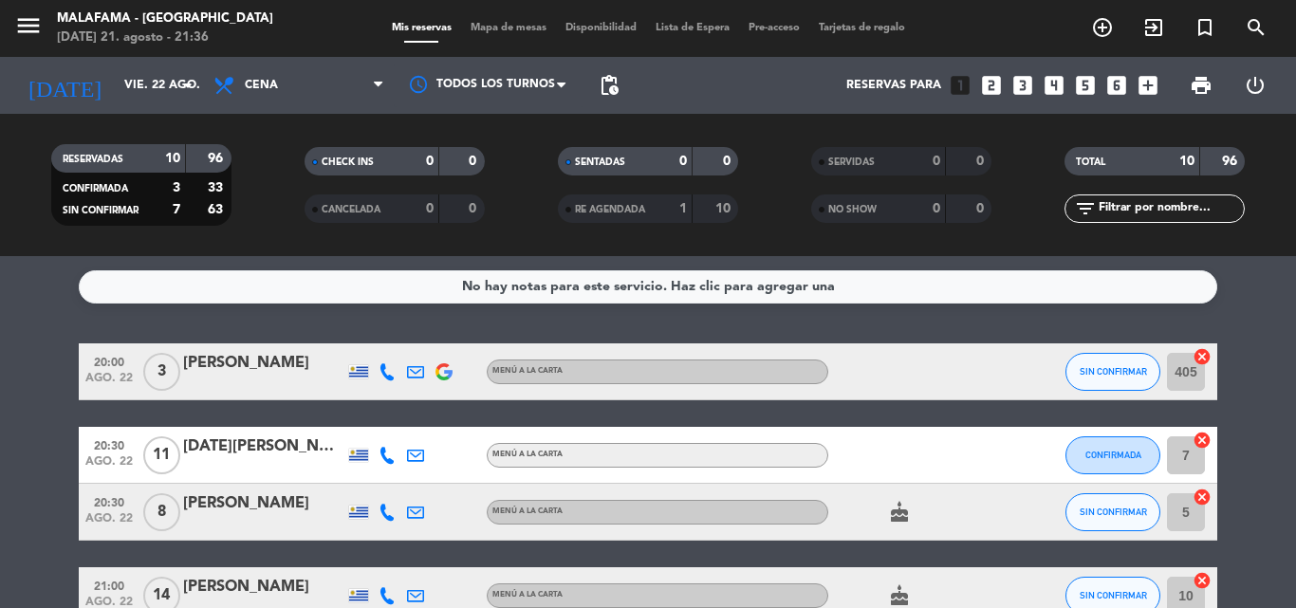
click at [46, 314] on div "No hay notas para este servicio. Haz clic para agregar una 20:00 [DATE] 3 [PERS…" at bounding box center [648, 432] width 1296 height 352
drag, startPoint x: 1254, startPoint y: 309, endPoint x: 1261, endPoint y: 320, distance: 12.4
click at [1256, 309] on div "No hay notas para este servicio. Haz clic para agregar una 20:00 [DATE] 3 [PERS…" at bounding box center [648, 432] width 1296 height 352
click at [49, 337] on div "No hay notas para este servicio. Haz clic para agregar una 20:00 [DATE] 3 [PERS…" at bounding box center [648, 432] width 1296 height 352
click at [168, 89] on input "vie. 22 ago." at bounding box center [195, 85] width 160 height 32
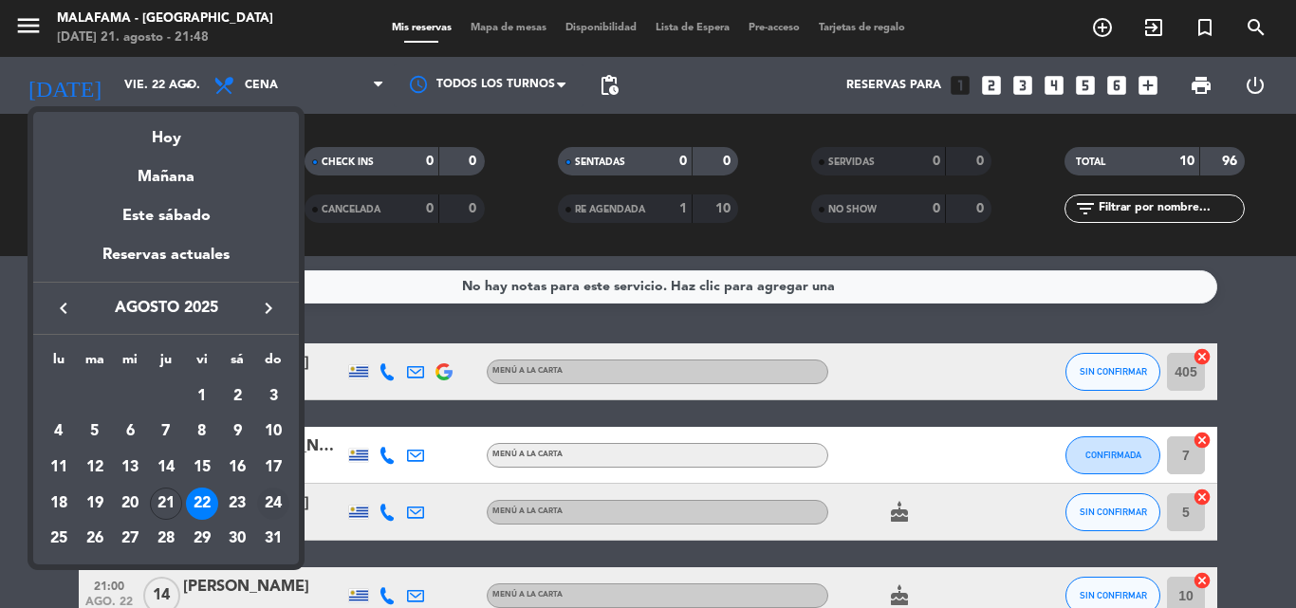
click at [271, 502] on div "24" at bounding box center [273, 504] width 32 height 32
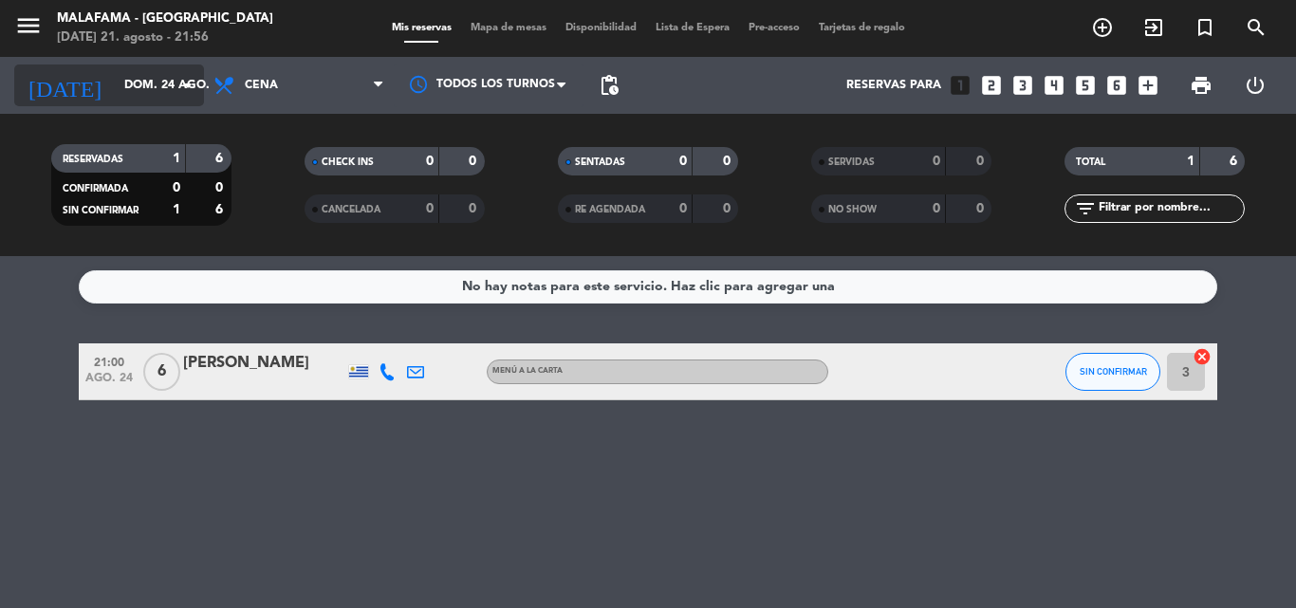
click at [139, 80] on input "dom. 24 ago." at bounding box center [195, 85] width 160 height 32
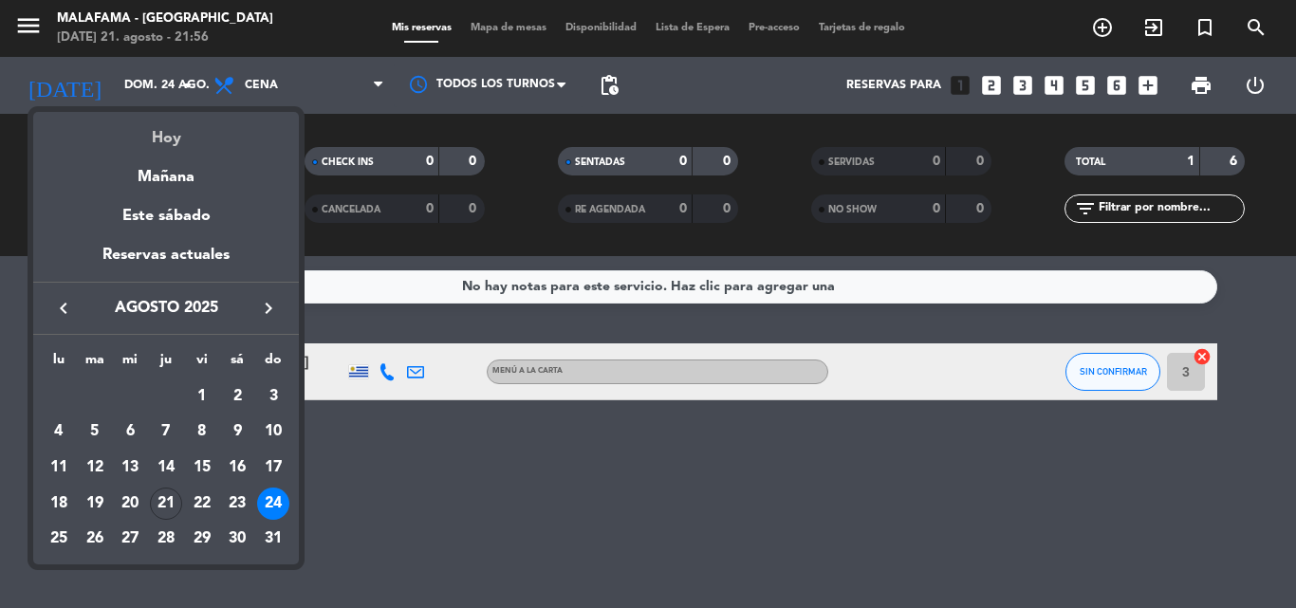
click at [175, 138] on div "Hoy" at bounding box center [166, 131] width 266 height 39
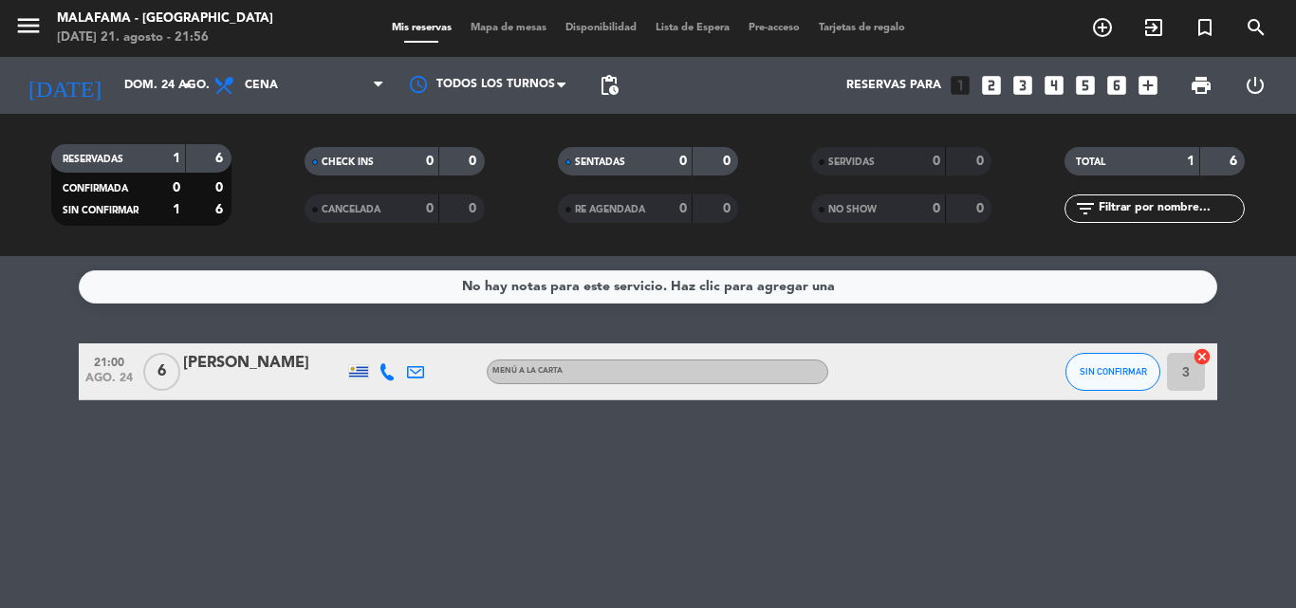
type input "jue. 21 ago."
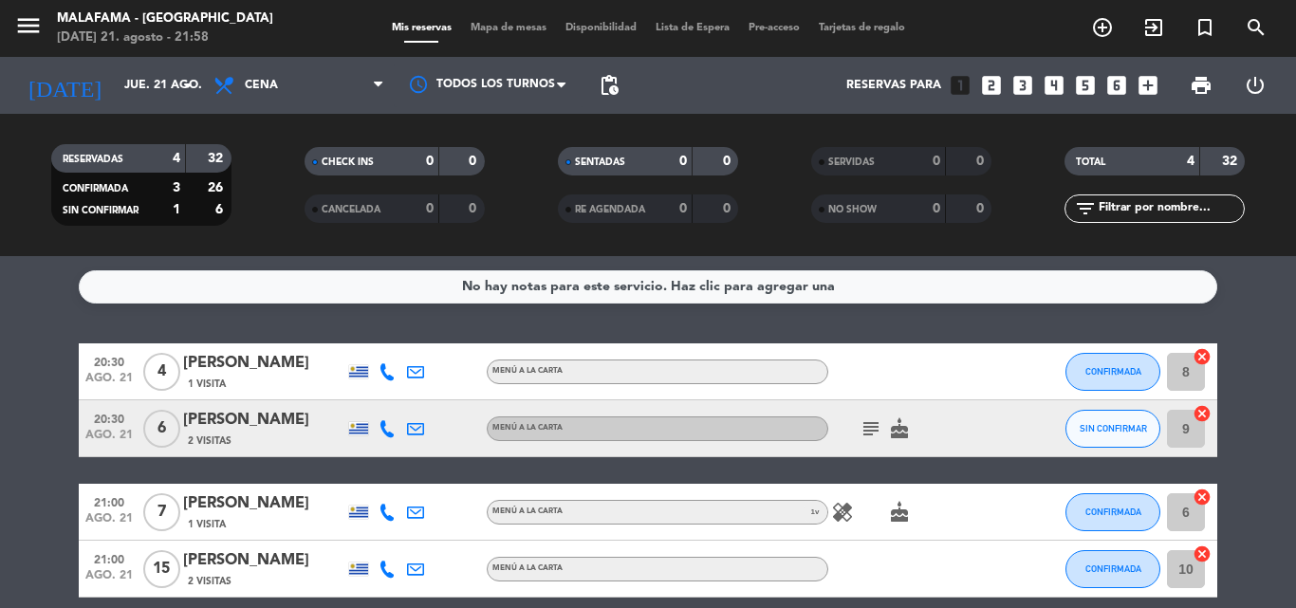
click at [865, 425] on icon "subject" at bounding box center [870, 428] width 23 height 23
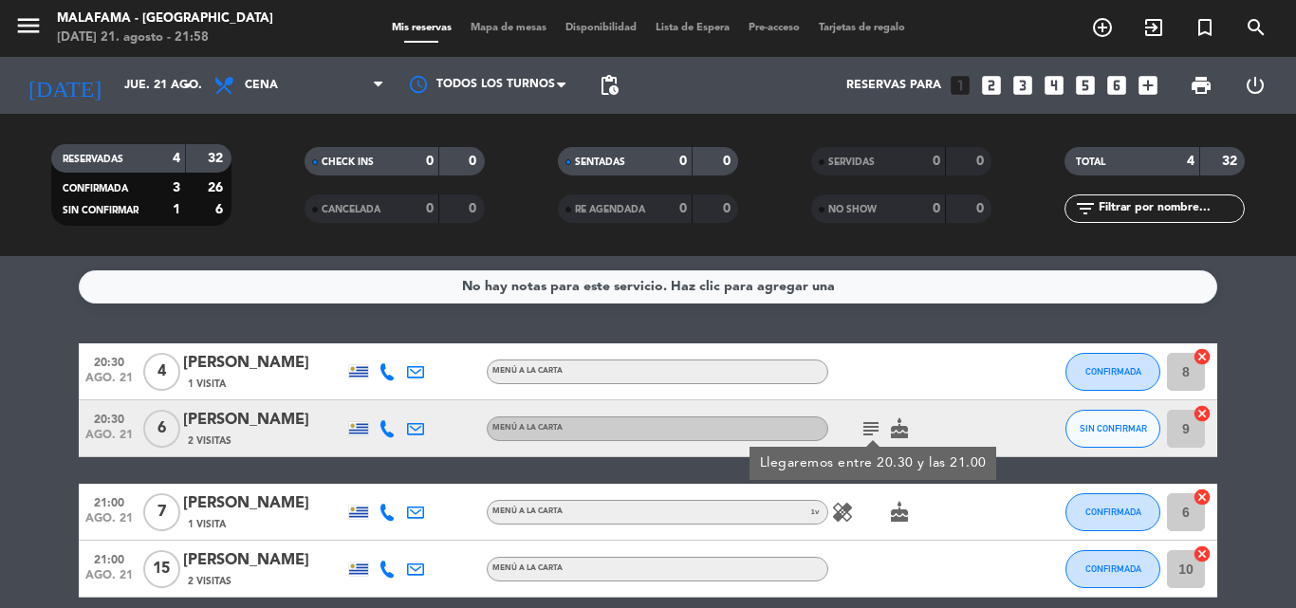
click at [866, 425] on icon "subject" at bounding box center [870, 428] width 23 height 23
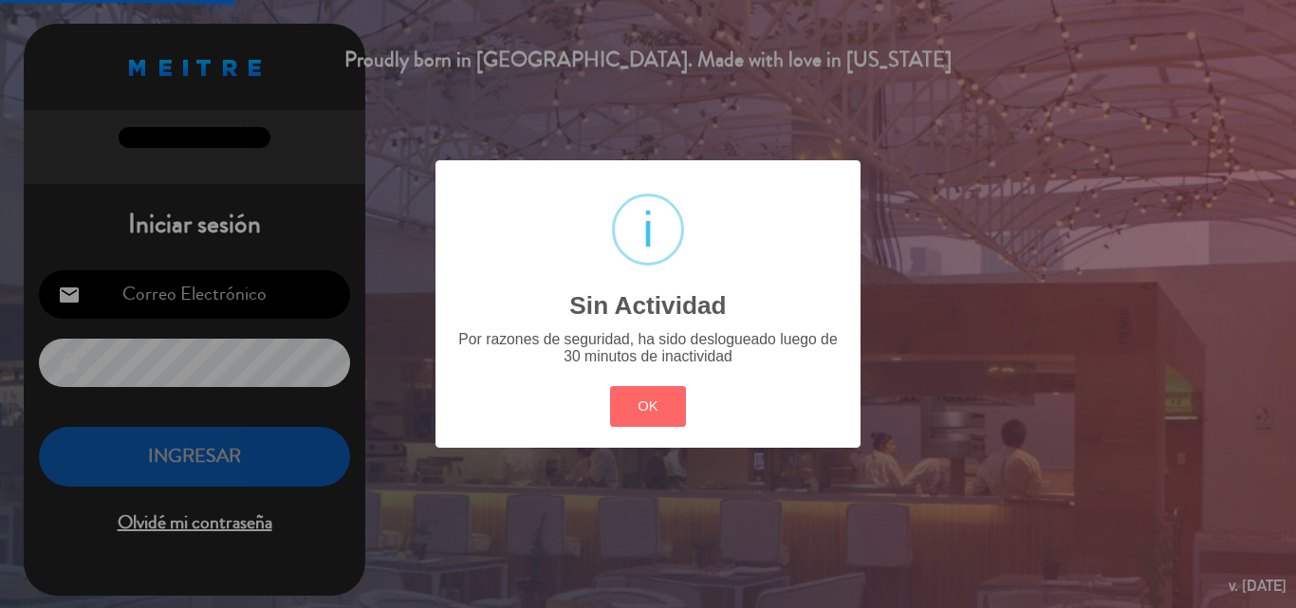
click at [279, 307] on div "? ! i Sin Actividad × Por razones de seguridad, ha sido deslogueado luego de 30…" at bounding box center [648, 304] width 1296 height 608
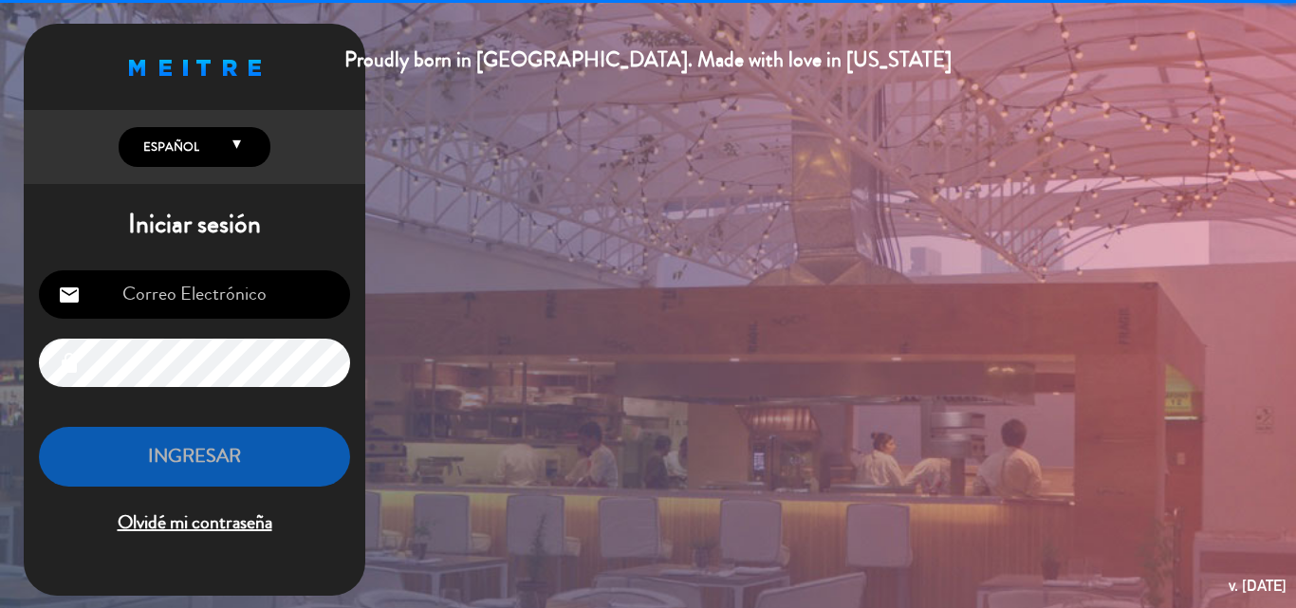
click at [279, 297] on input "email" at bounding box center [194, 294] width 311 height 48
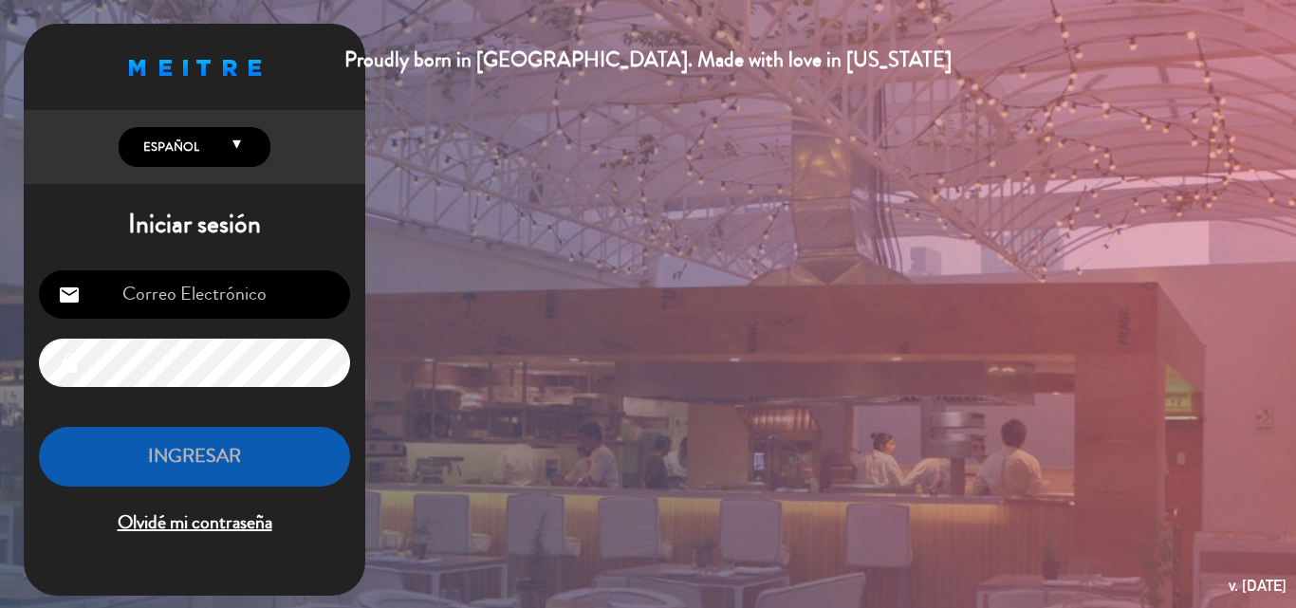
type input "[EMAIL_ADDRESS][DOMAIN_NAME]"
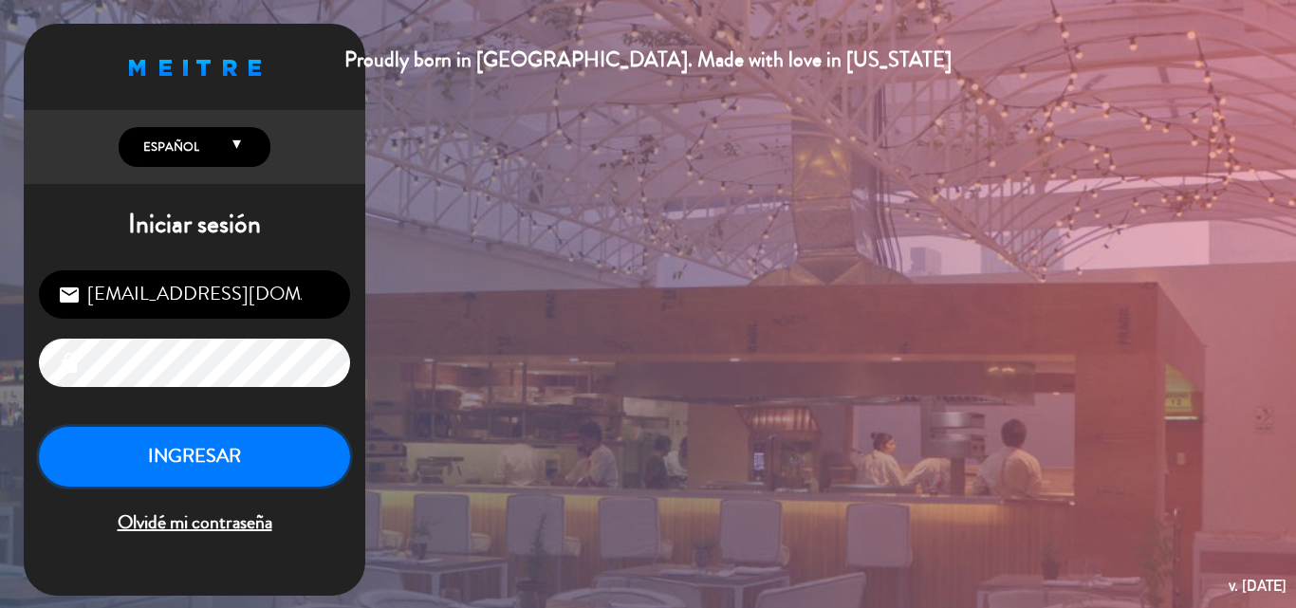
click at [279, 448] on button "INGRESAR" at bounding box center [194, 457] width 311 height 60
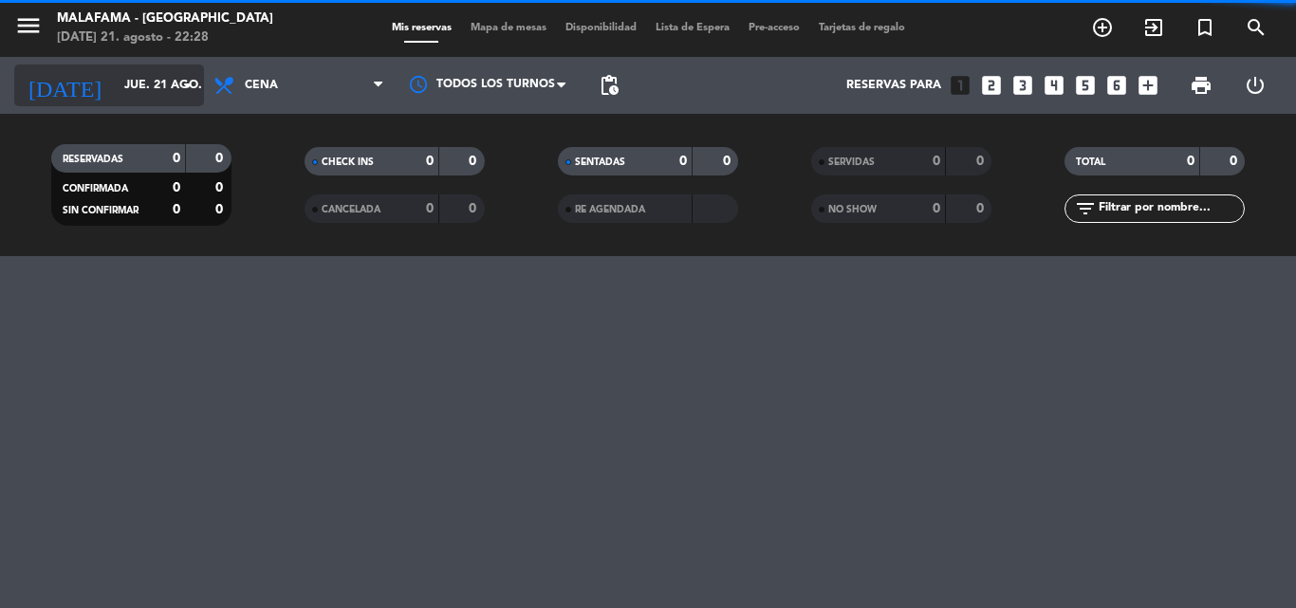
click at [151, 86] on input "jue. 21 ago." at bounding box center [195, 85] width 160 height 32
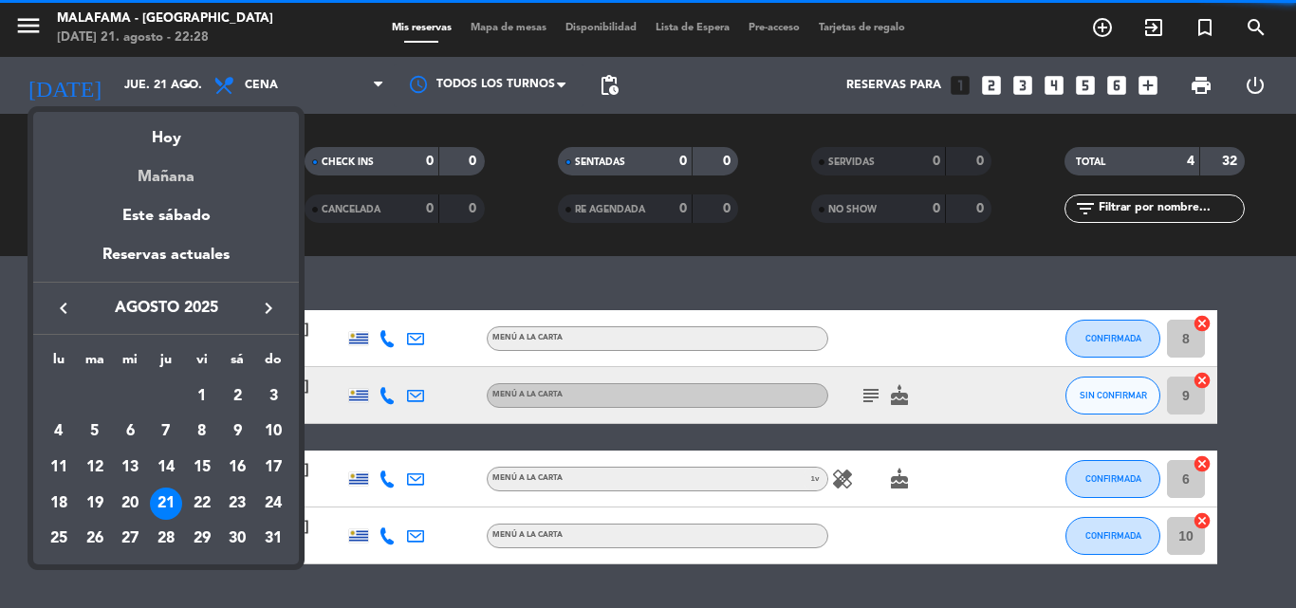
click at [178, 180] on div "Mañana" at bounding box center [166, 170] width 266 height 39
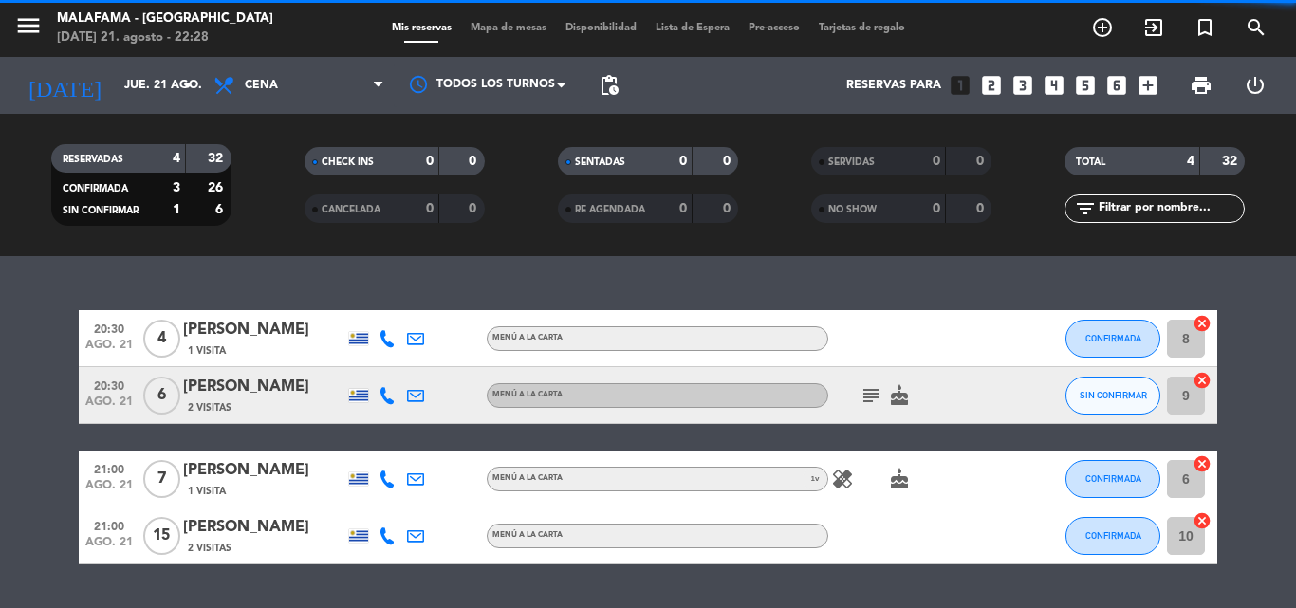
type input "vie. 22 ago."
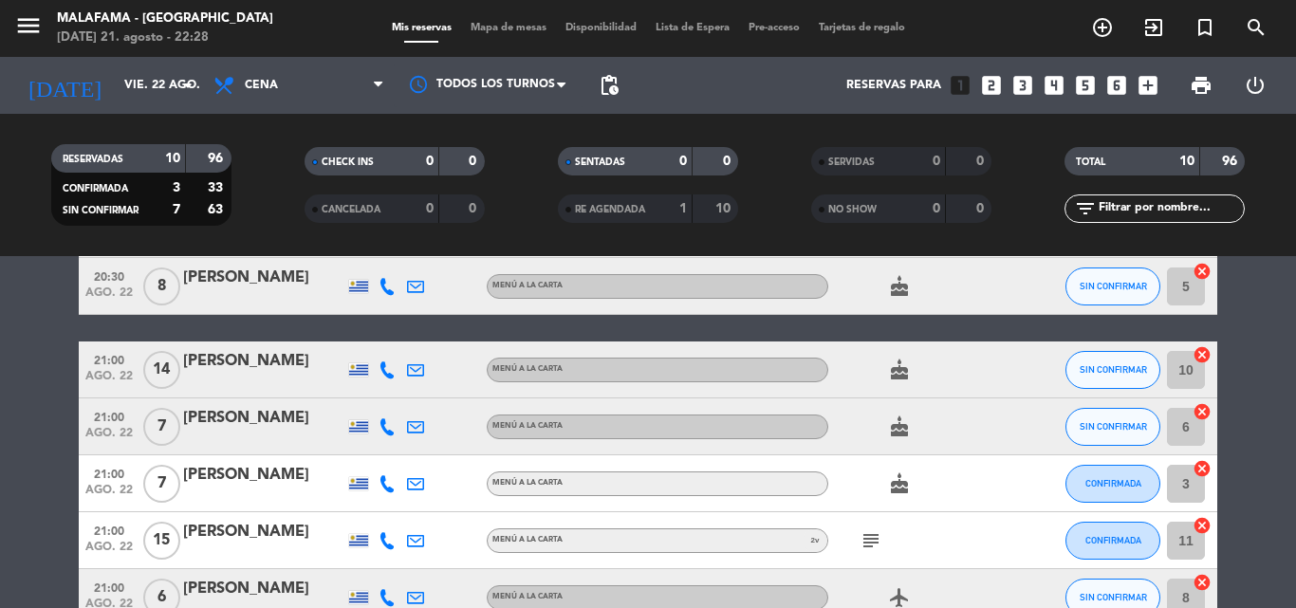
scroll to position [285, 0]
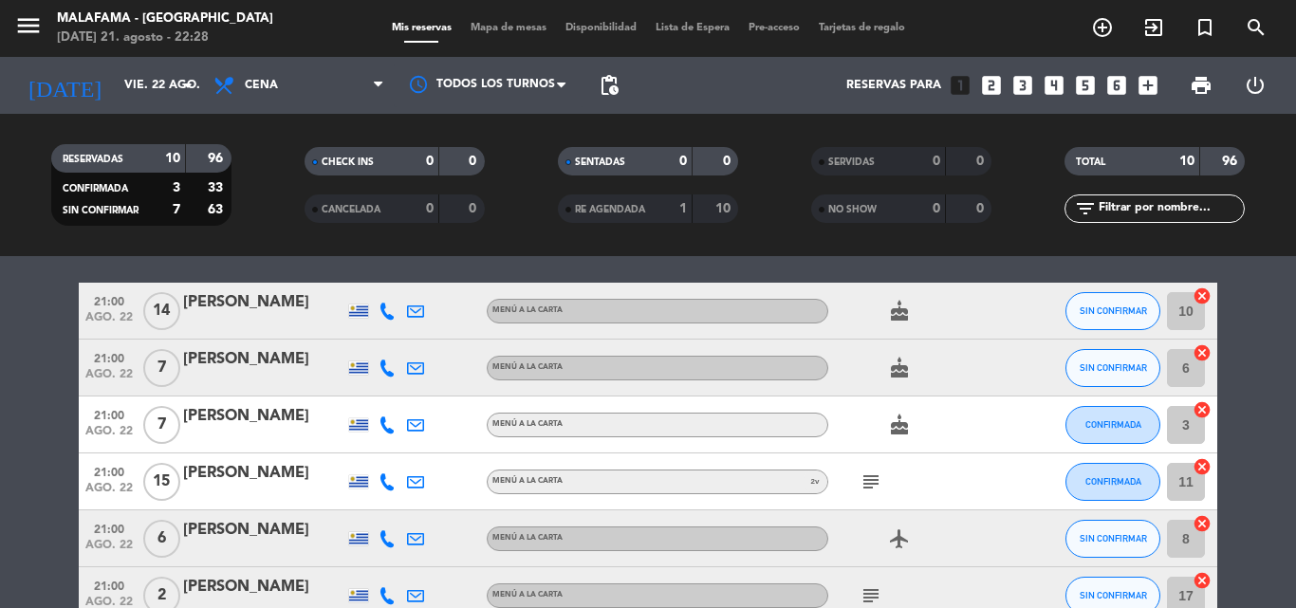
click at [869, 479] on icon "subject" at bounding box center [870, 481] width 23 height 23
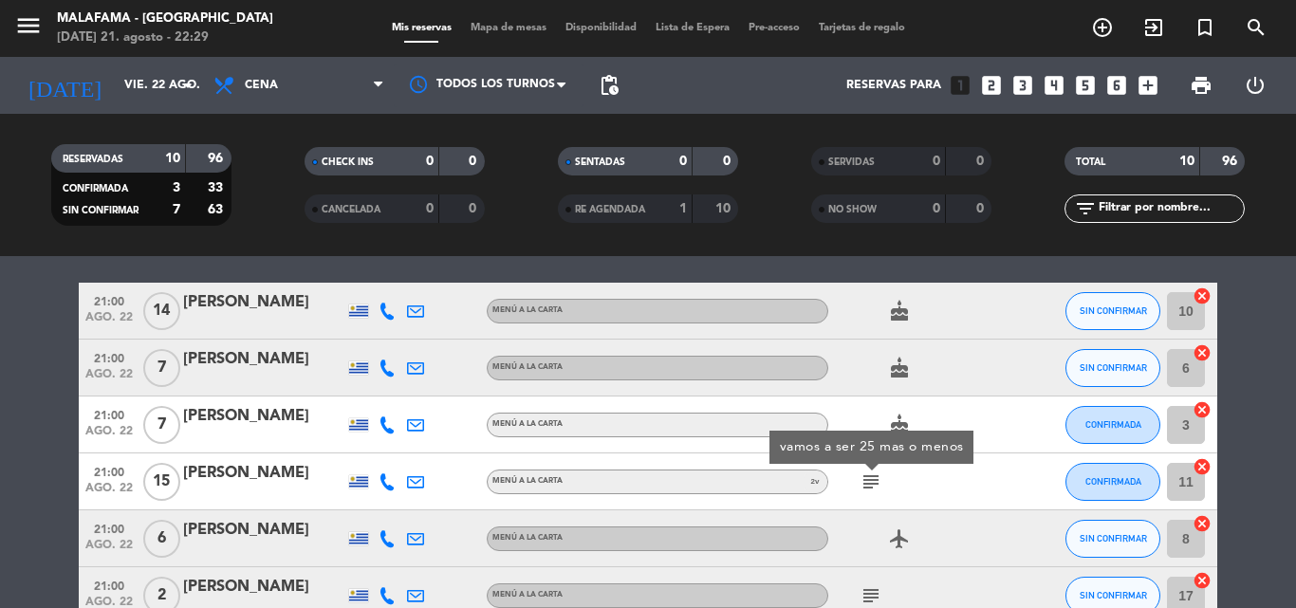
click at [866, 479] on icon "subject" at bounding box center [870, 481] width 23 height 23
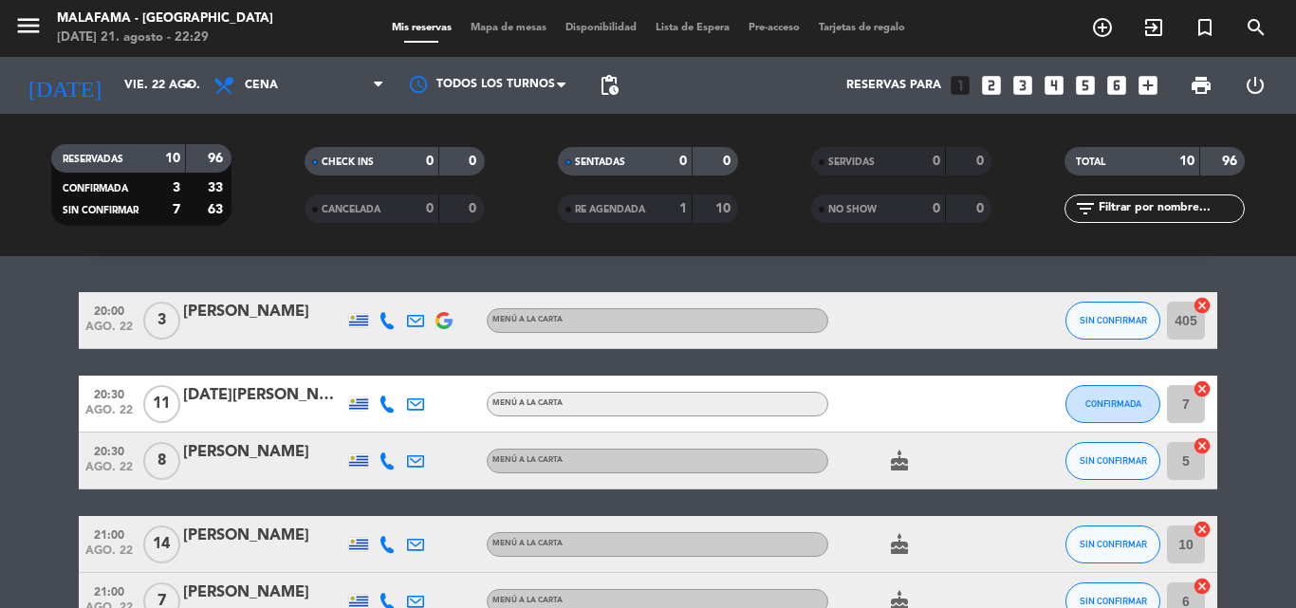
scroll to position [0, 0]
